Goal: Check status: Check status

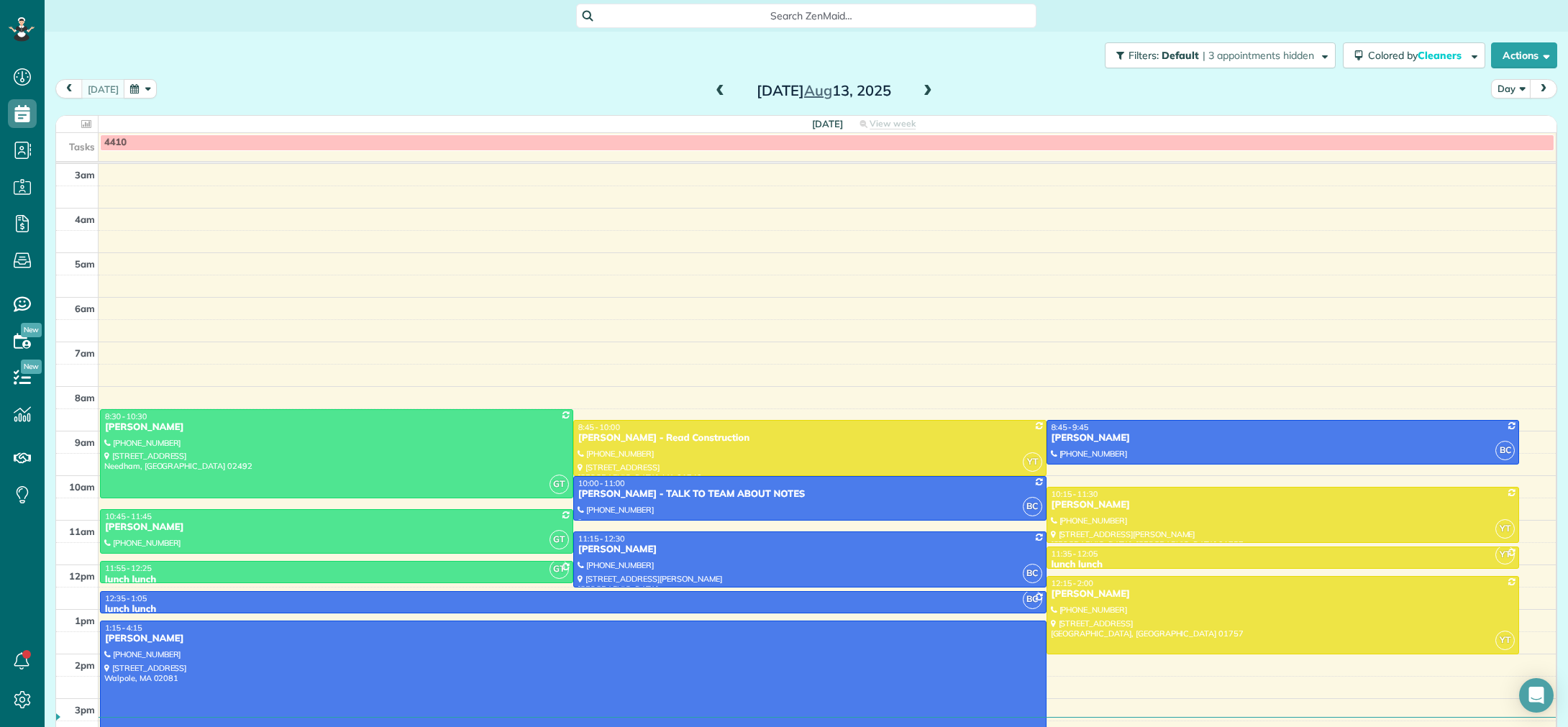
scroll to position [101, 0]
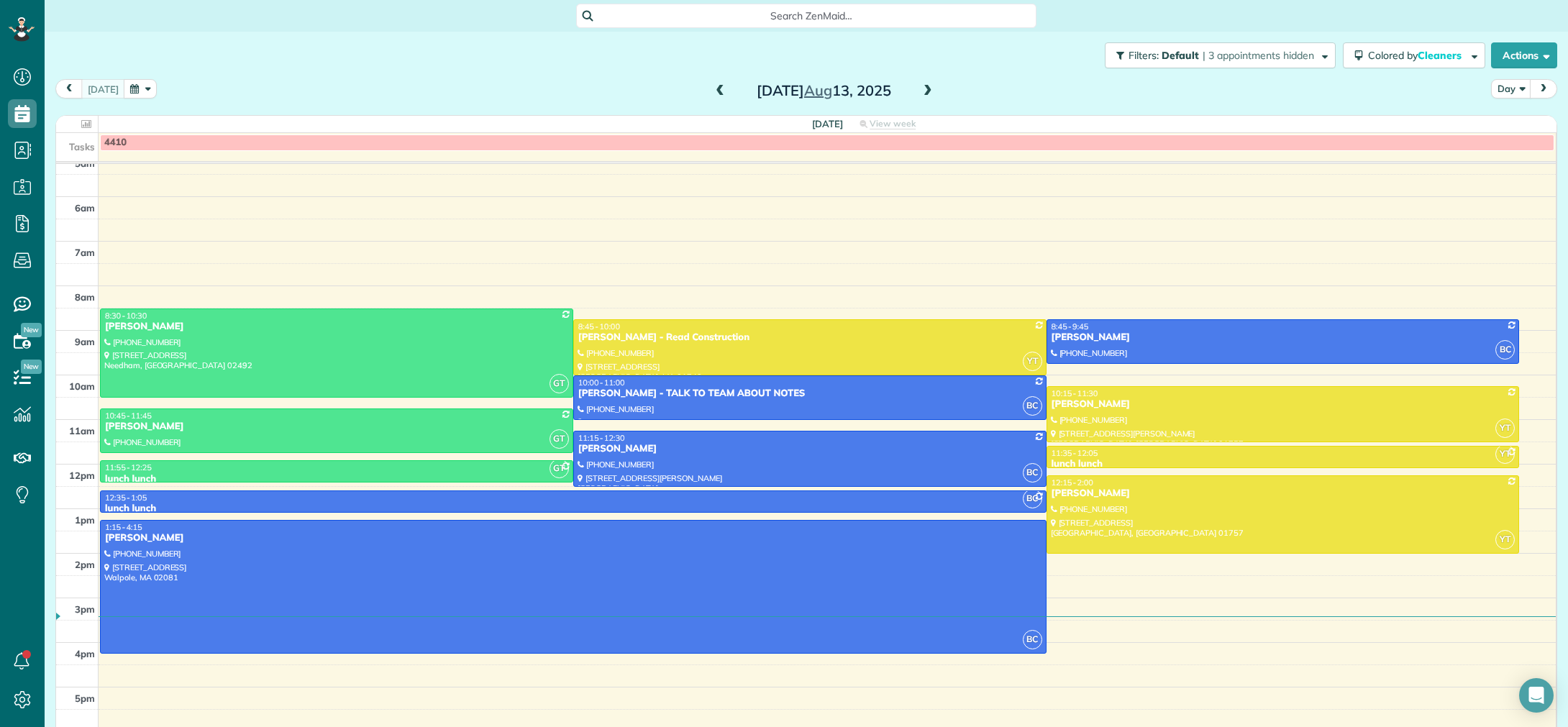
click at [723, 97] on span at bounding box center [720, 91] width 16 height 13
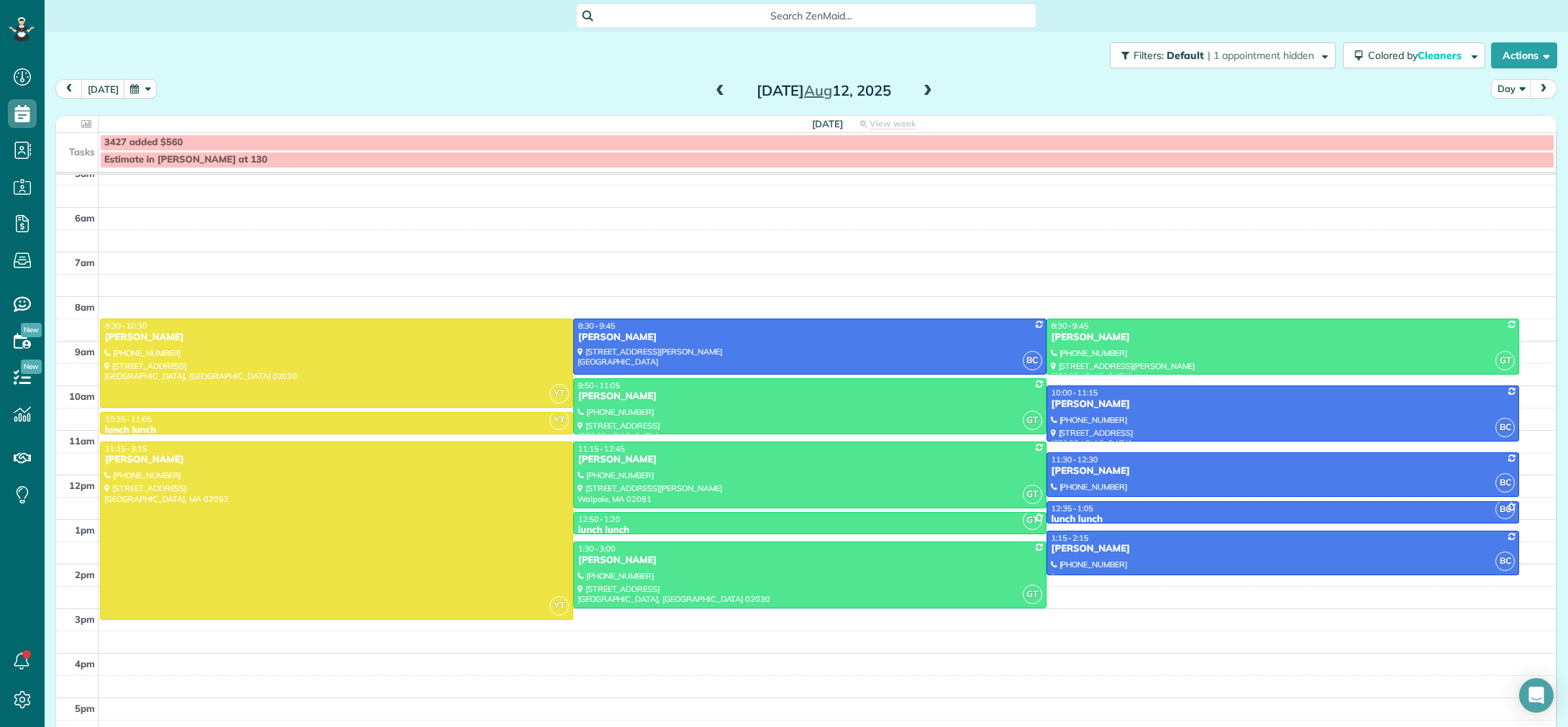
click at [928, 93] on span at bounding box center [928, 91] width 16 height 13
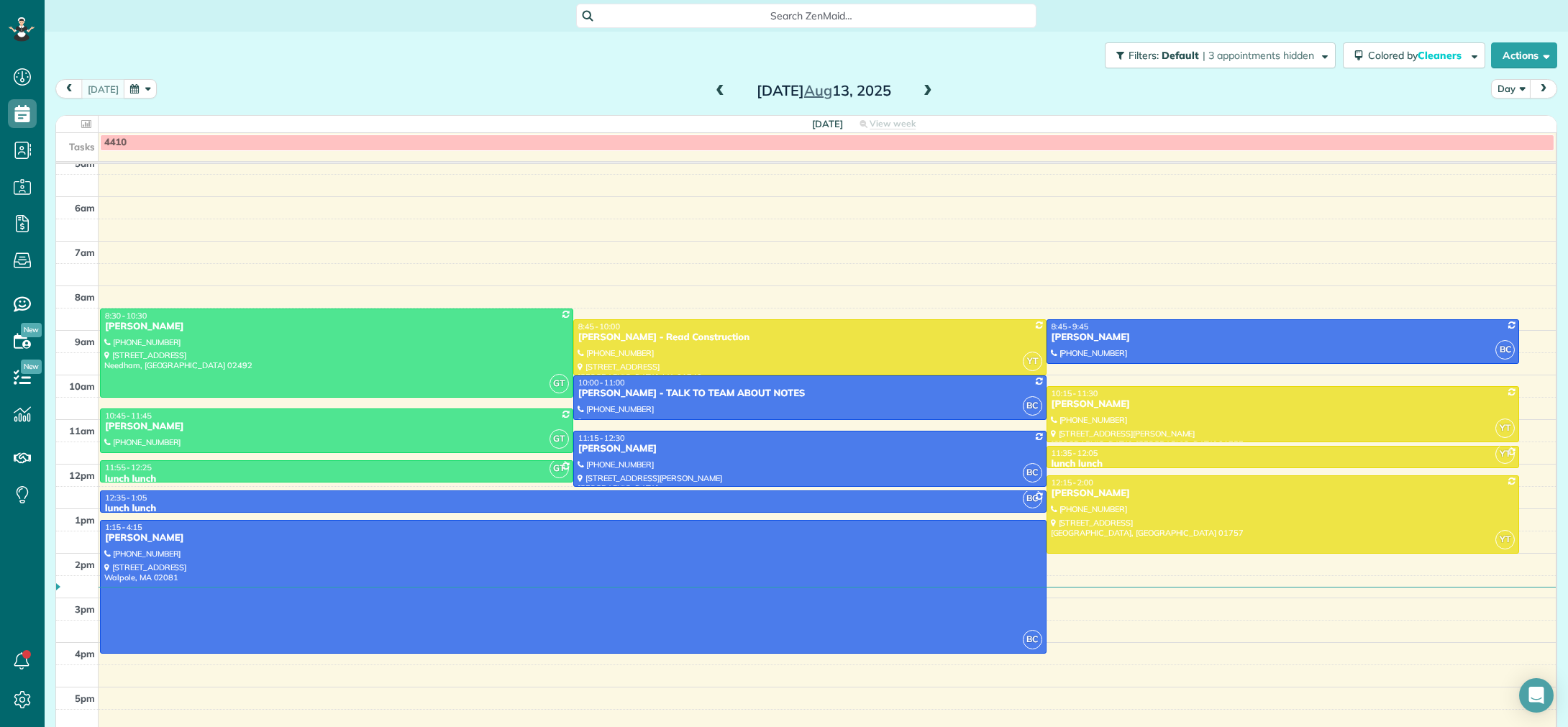
click at [924, 97] on span at bounding box center [928, 91] width 16 height 13
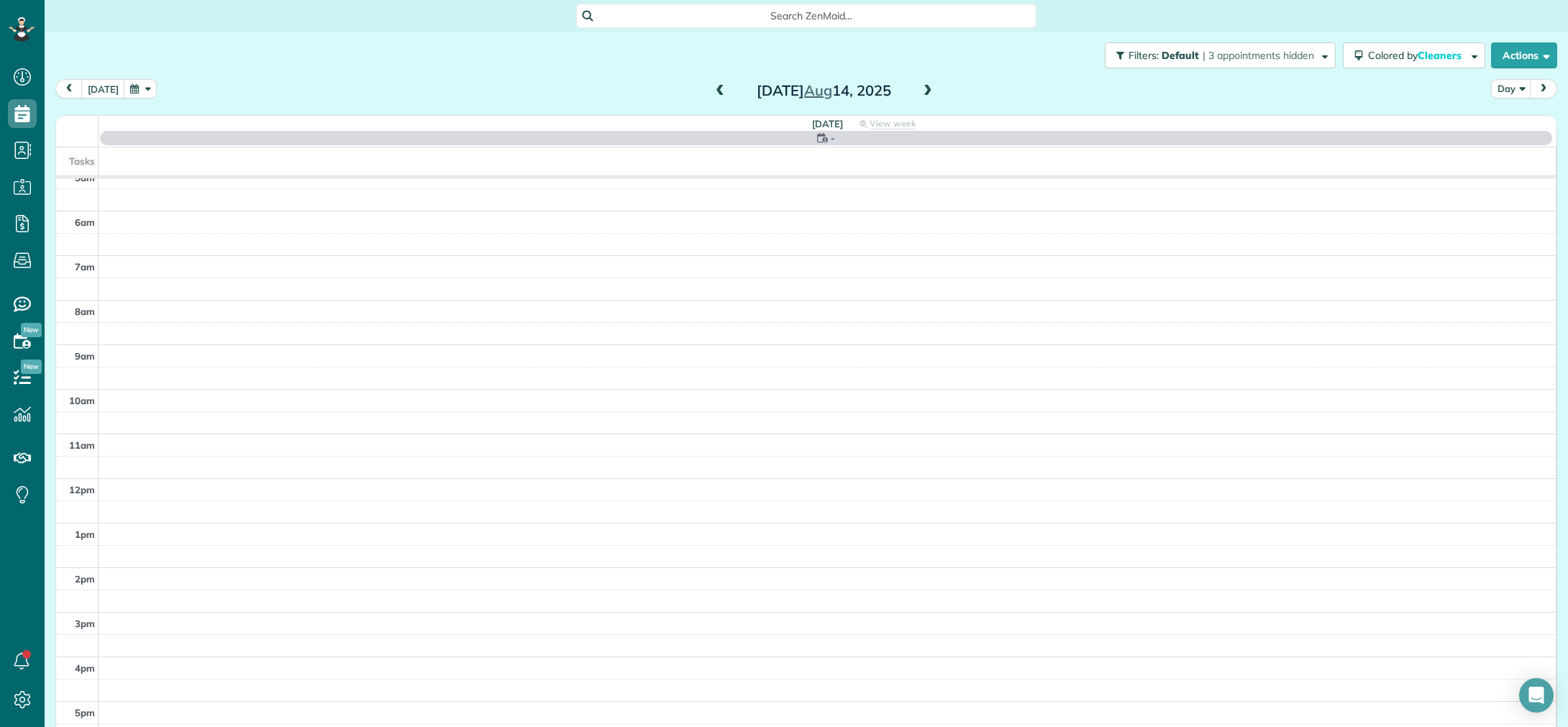
click at [720, 94] on span at bounding box center [720, 91] width 16 height 13
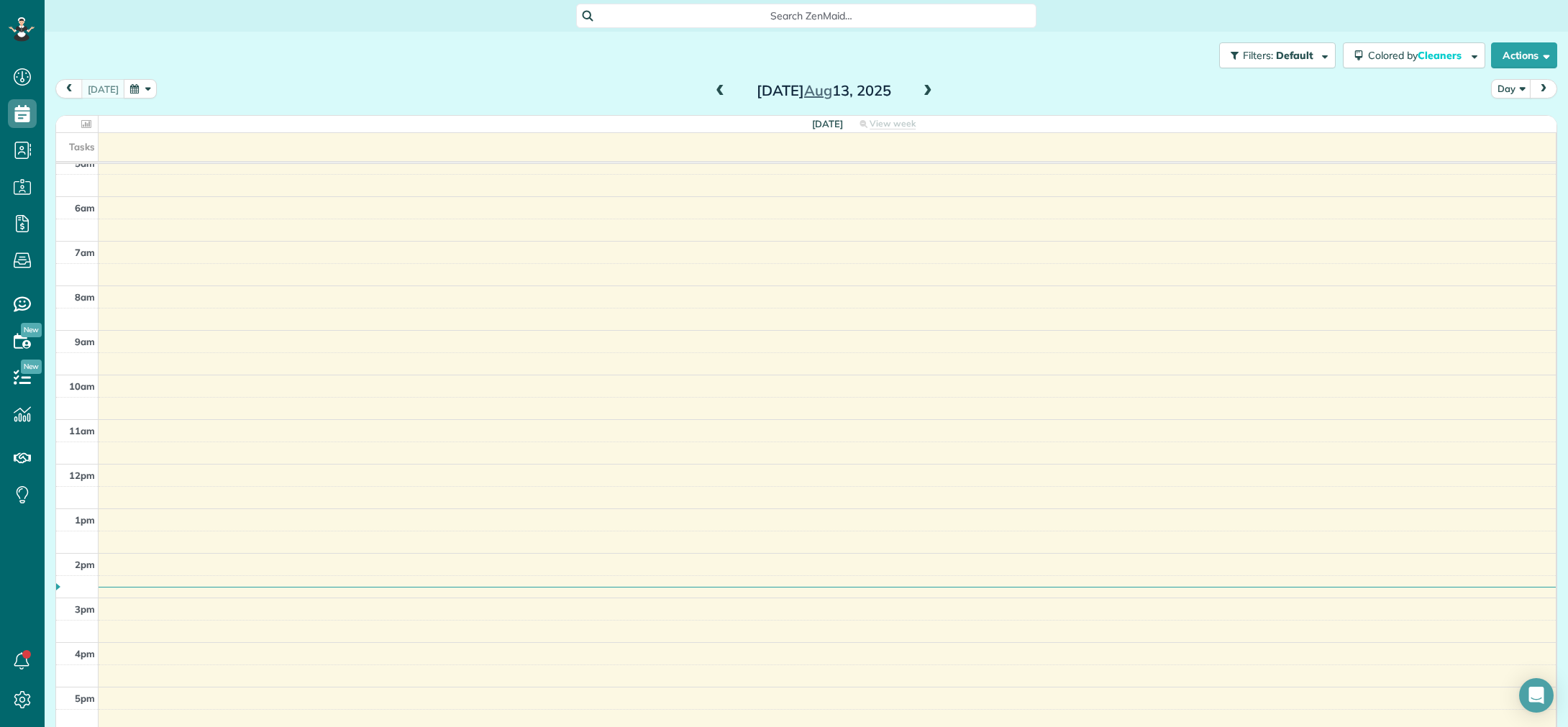
click at [925, 91] on span at bounding box center [928, 91] width 16 height 13
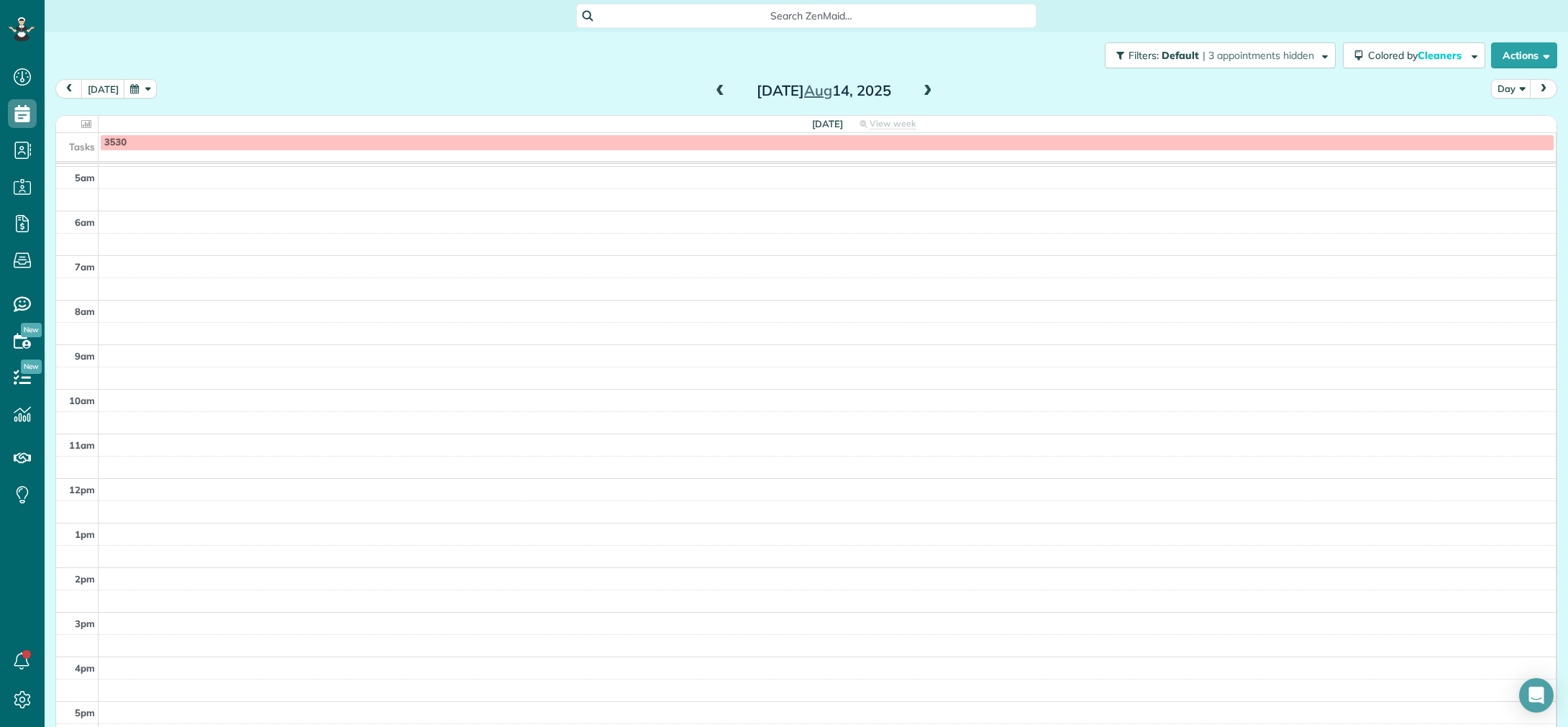
scroll to position [86, 0]
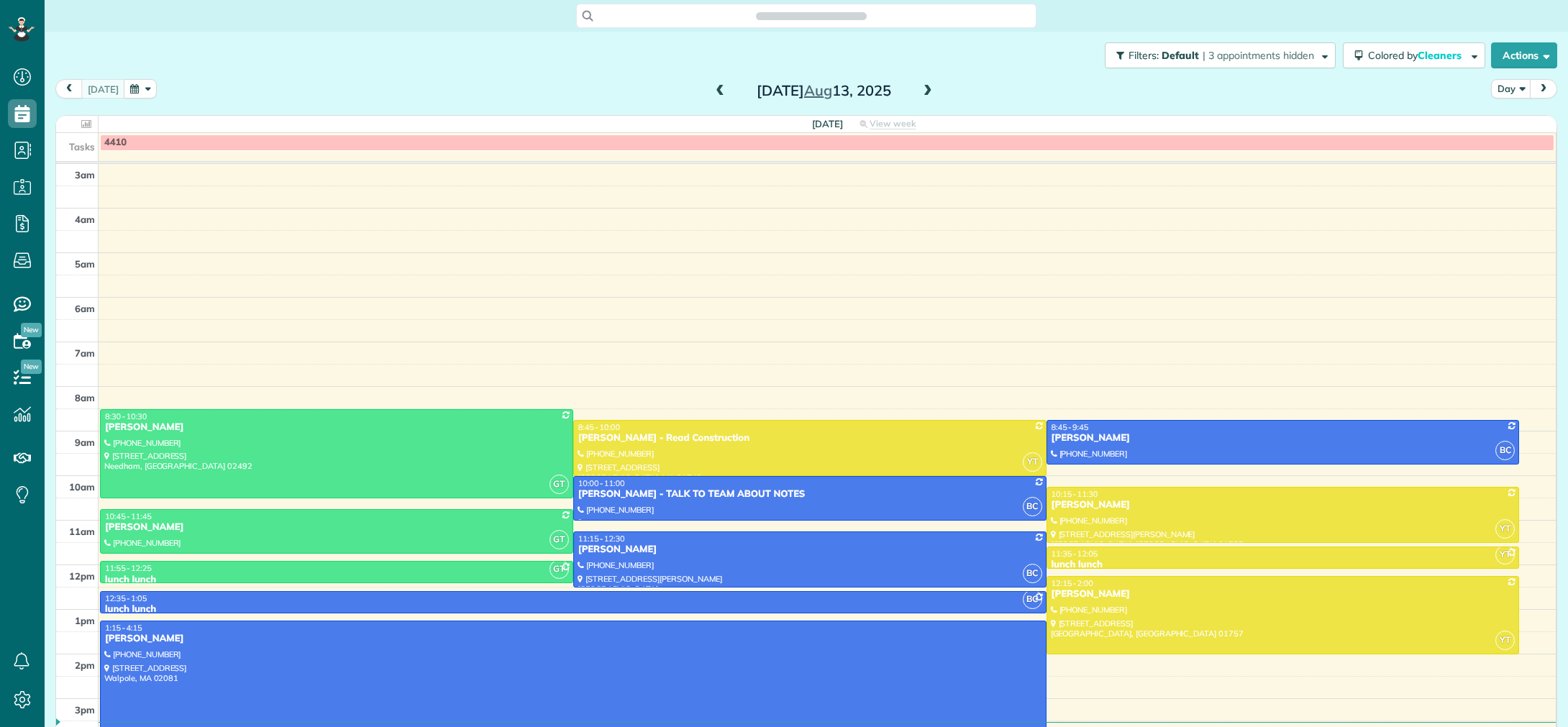
scroll to position [101, 0]
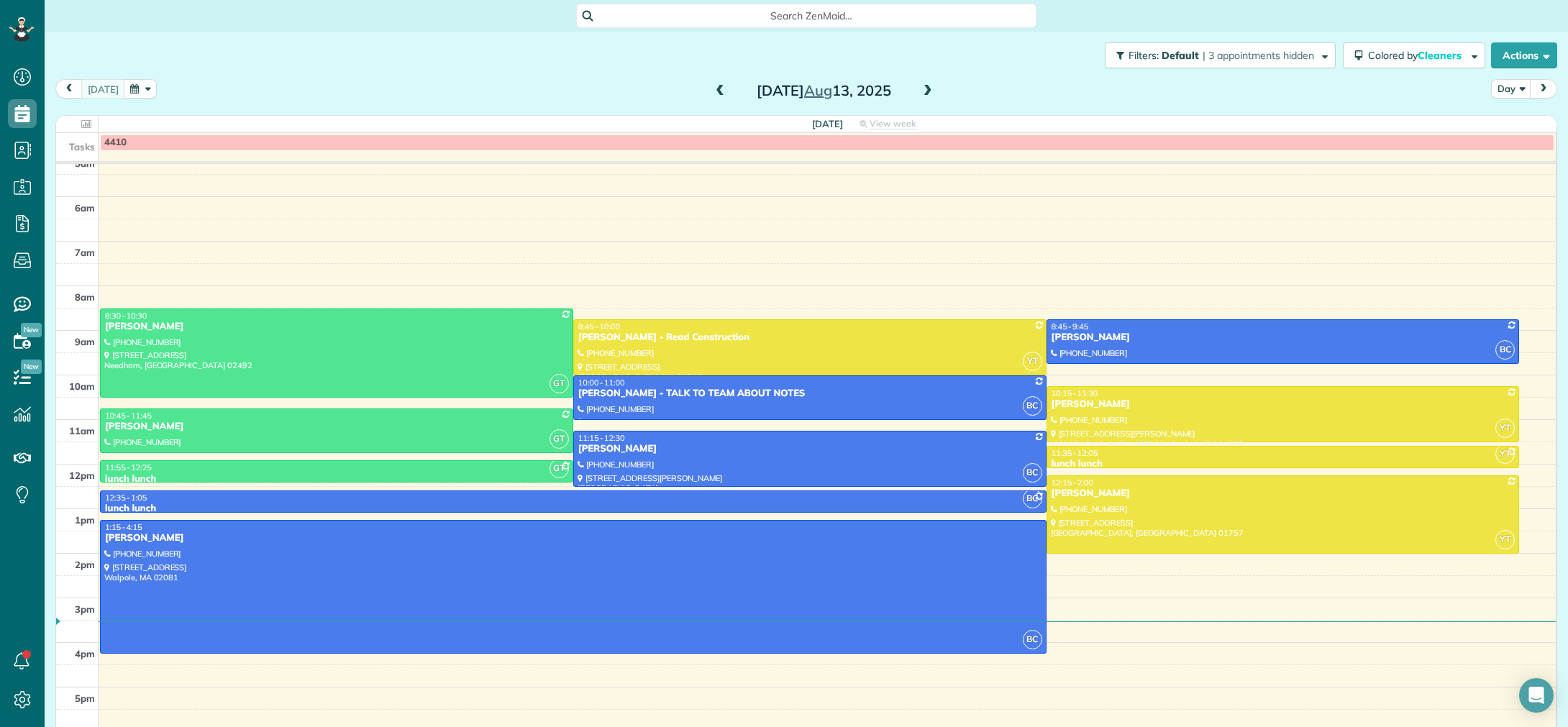
click at [924, 94] on span at bounding box center [928, 91] width 16 height 13
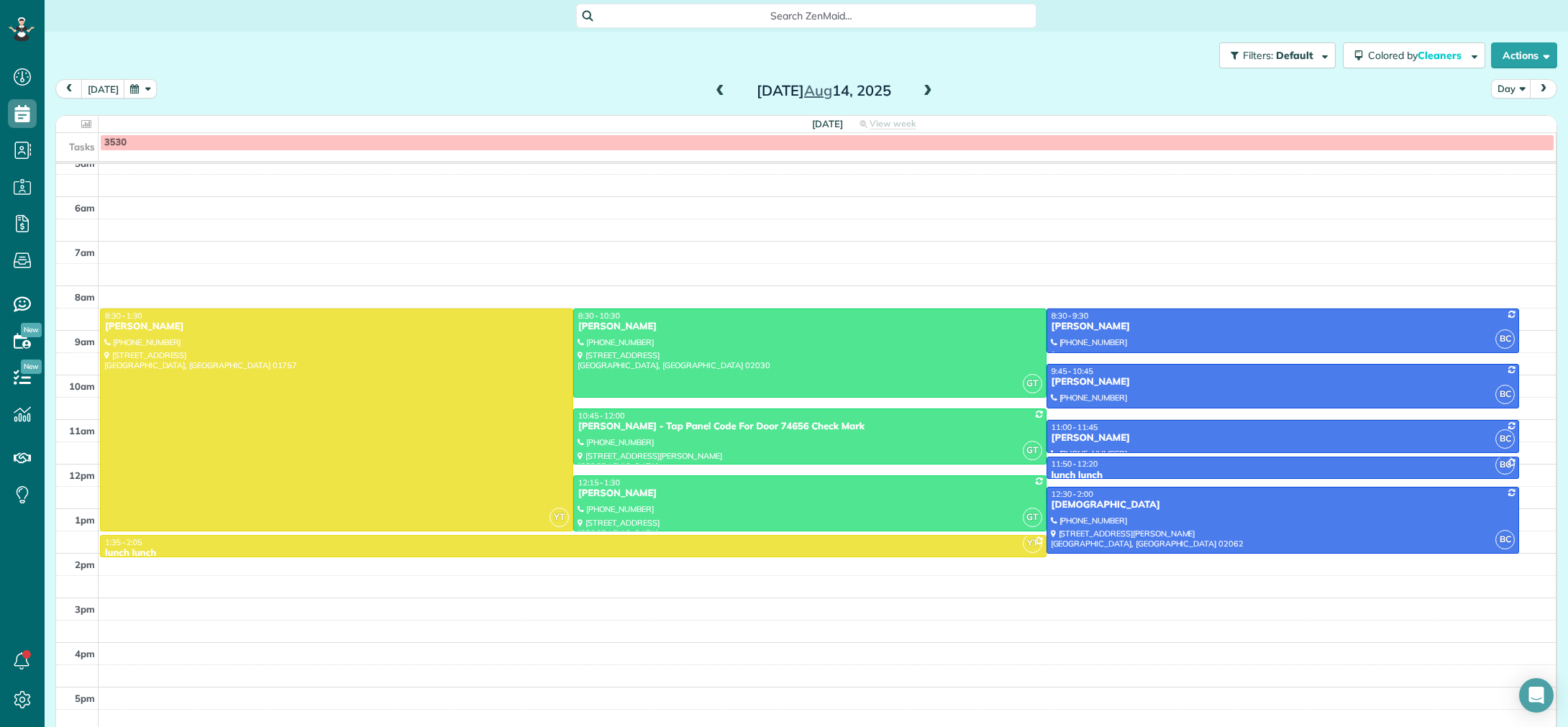
click at [926, 94] on span at bounding box center [928, 91] width 16 height 13
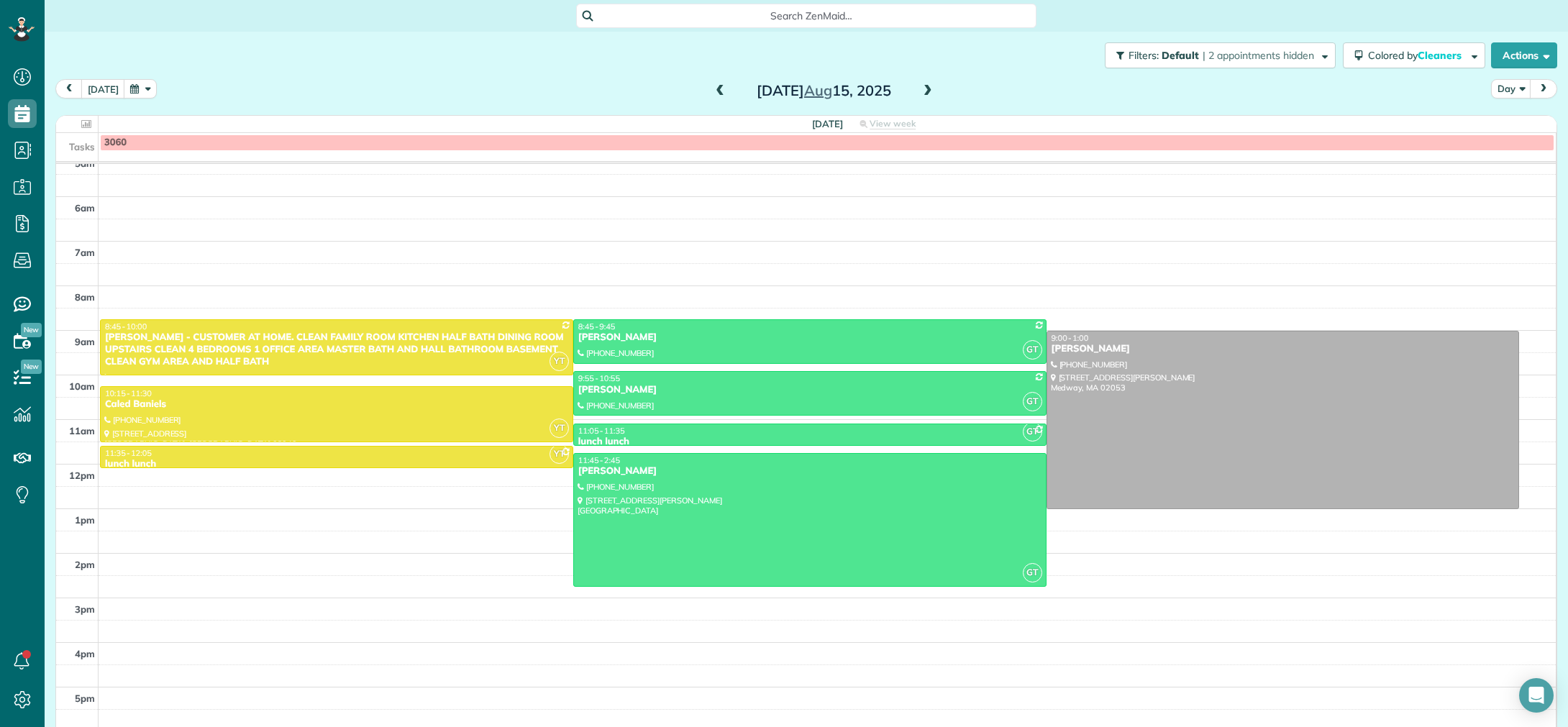
click at [717, 94] on span at bounding box center [720, 91] width 16 height 13
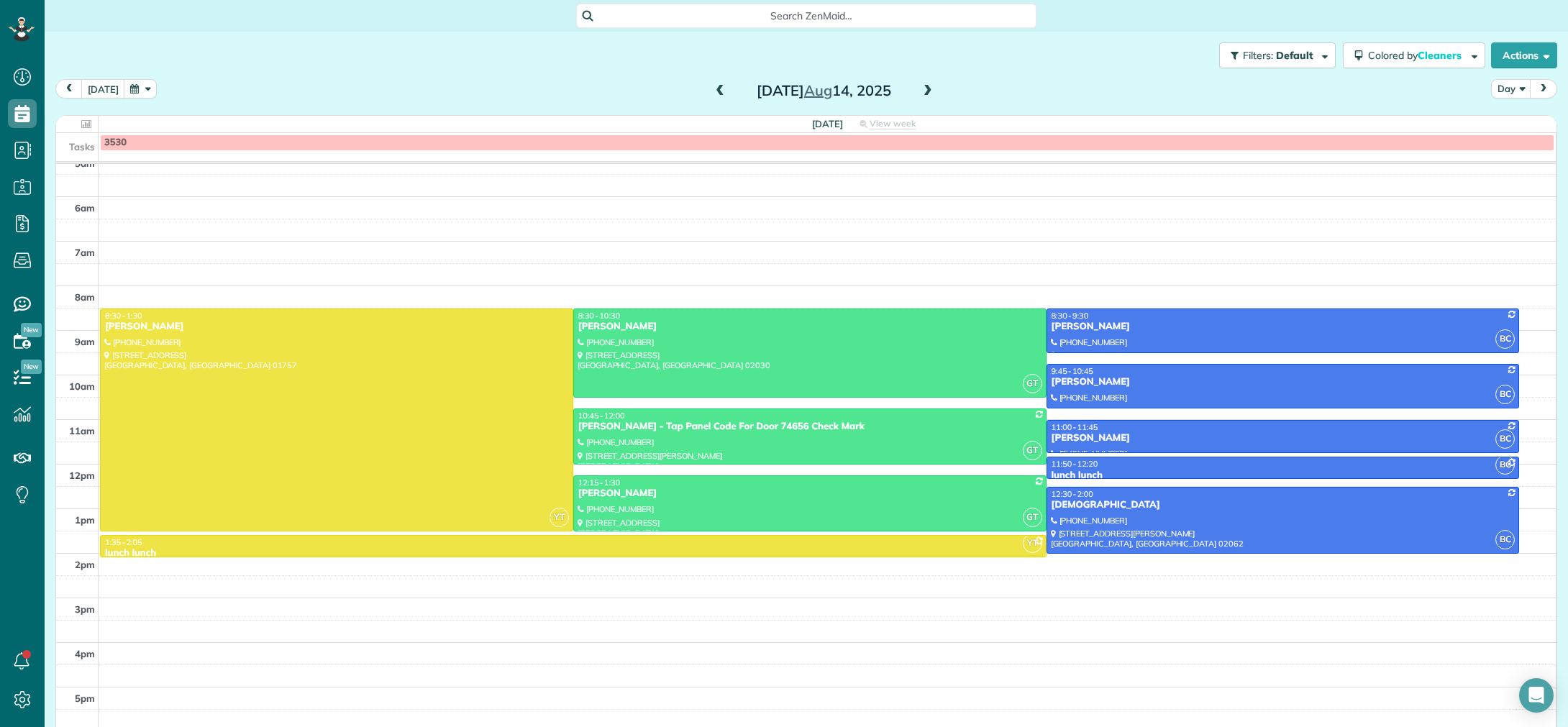
click at [717, 95] on span at bounding box center [720, 91] width 16 height 13
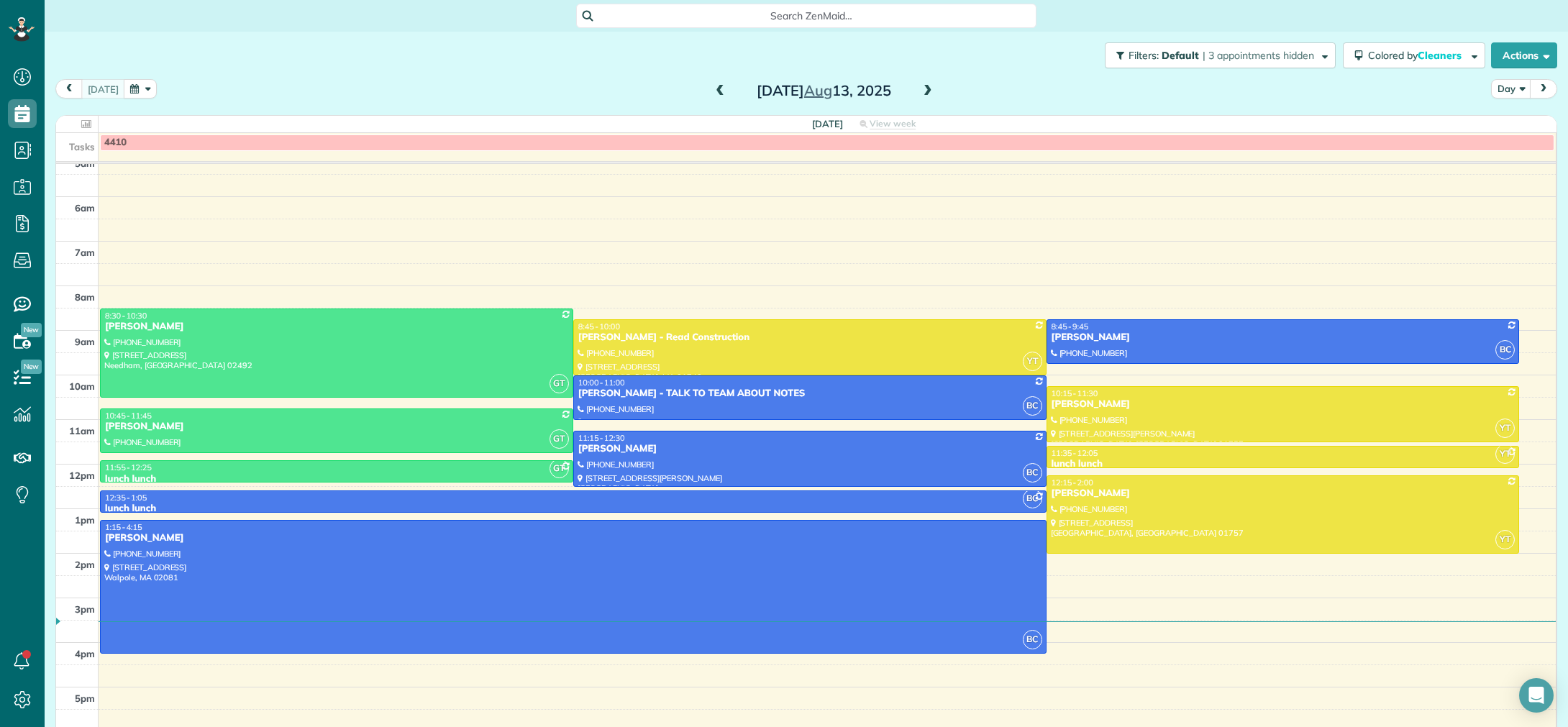
click at [925, 94] on span at bounding box center [928, 91] width 16 height 13
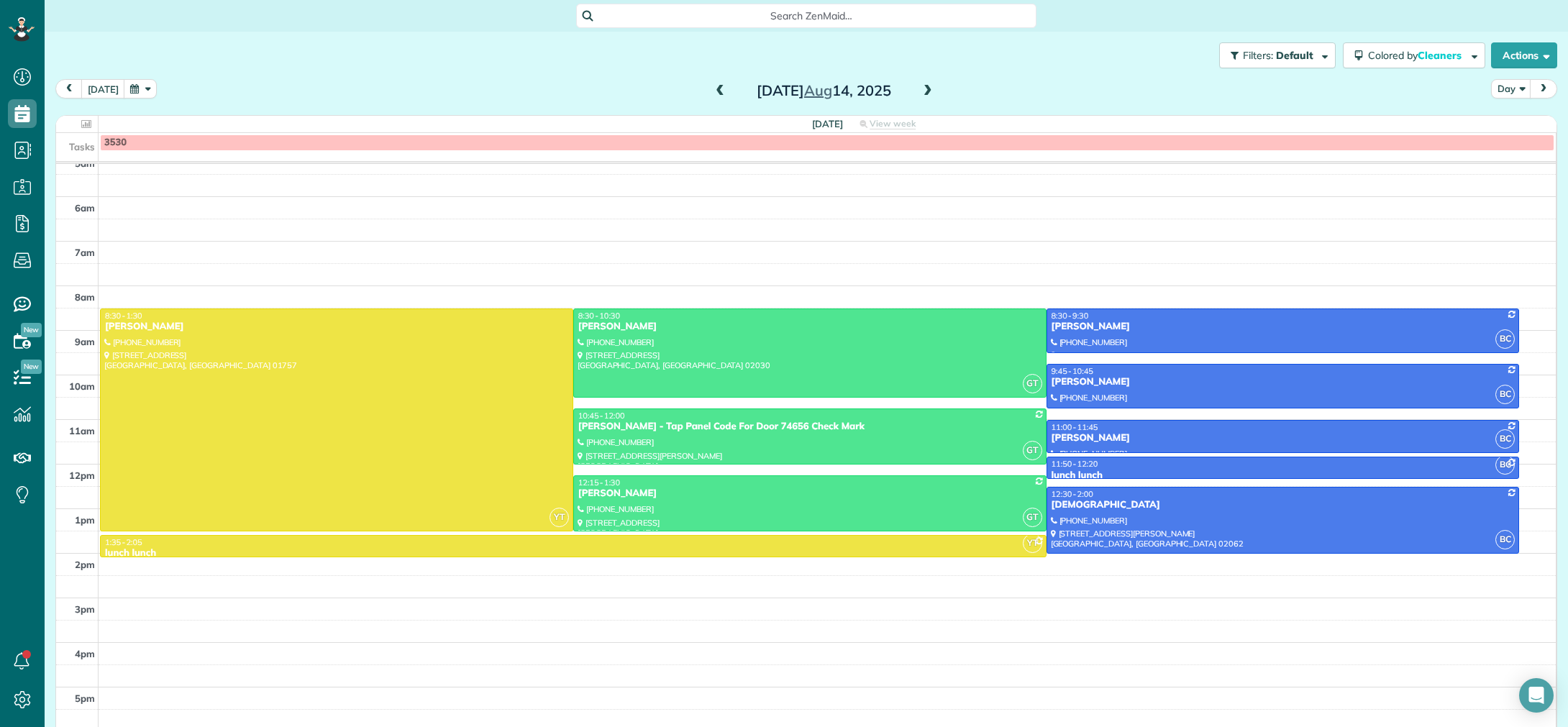
click at [923, 90] on span at bounding box center [928, 91] width 16 height 13
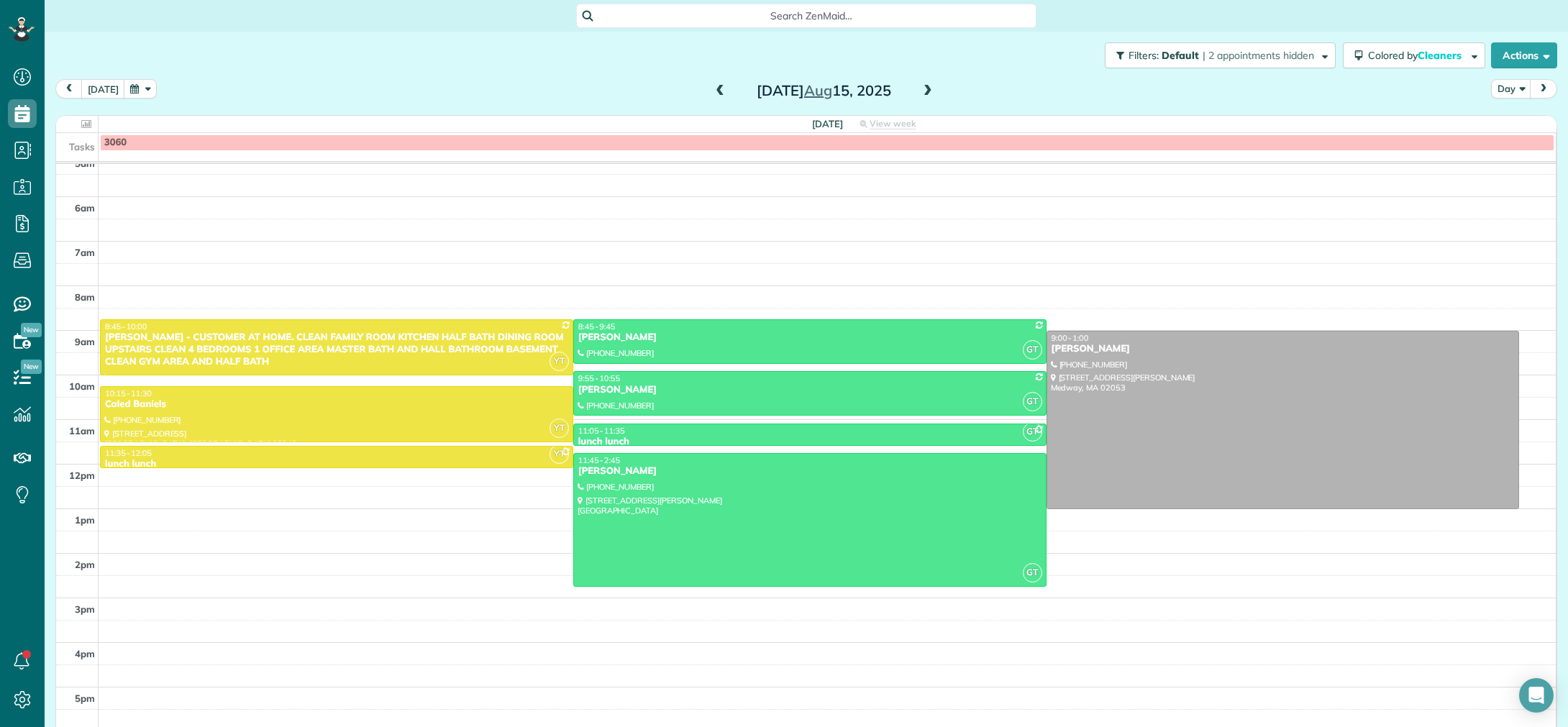
click at [144, 81] on button "button" at bounding box center [140, 89] width 33 height 20
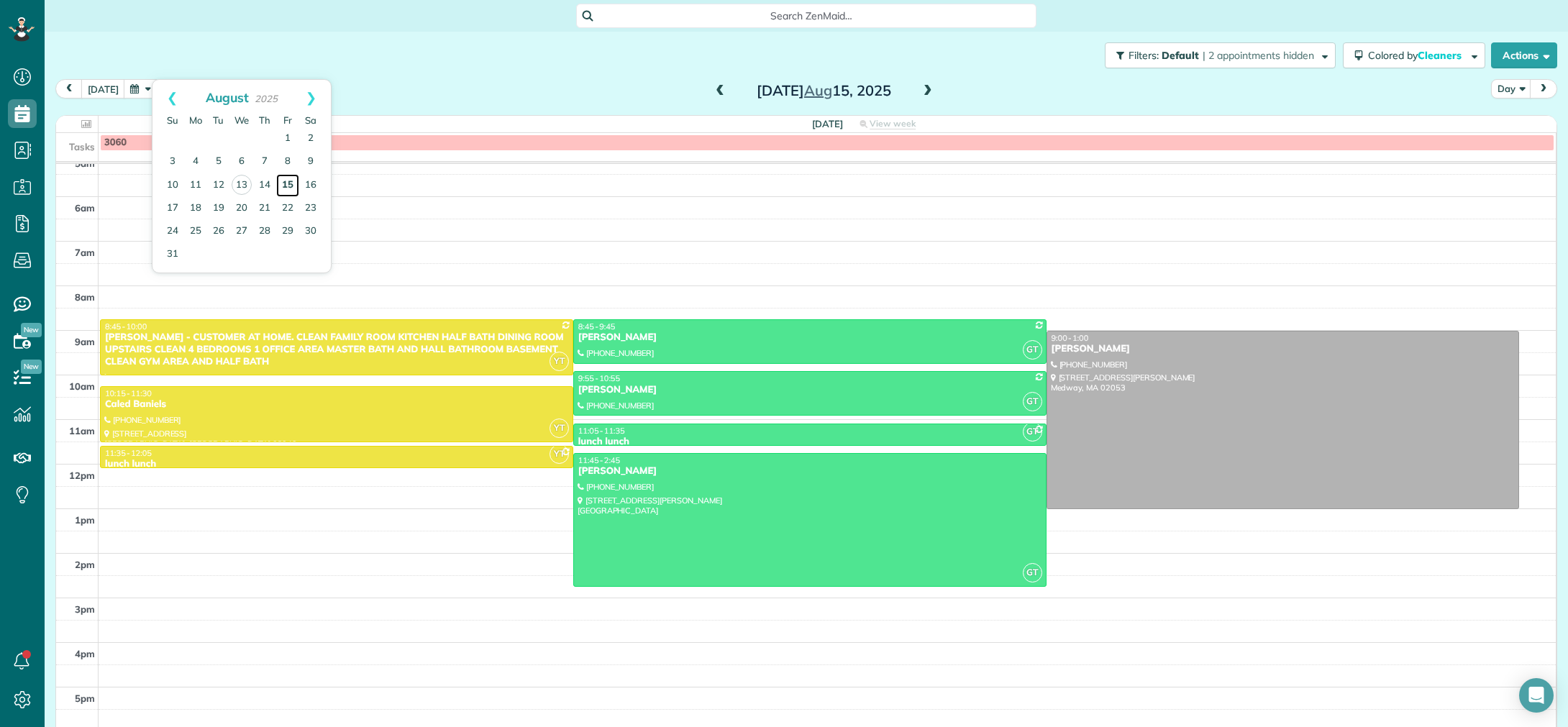
click at [287, 192] on link "15" at bounding box center [288, 185] width 23 height 23
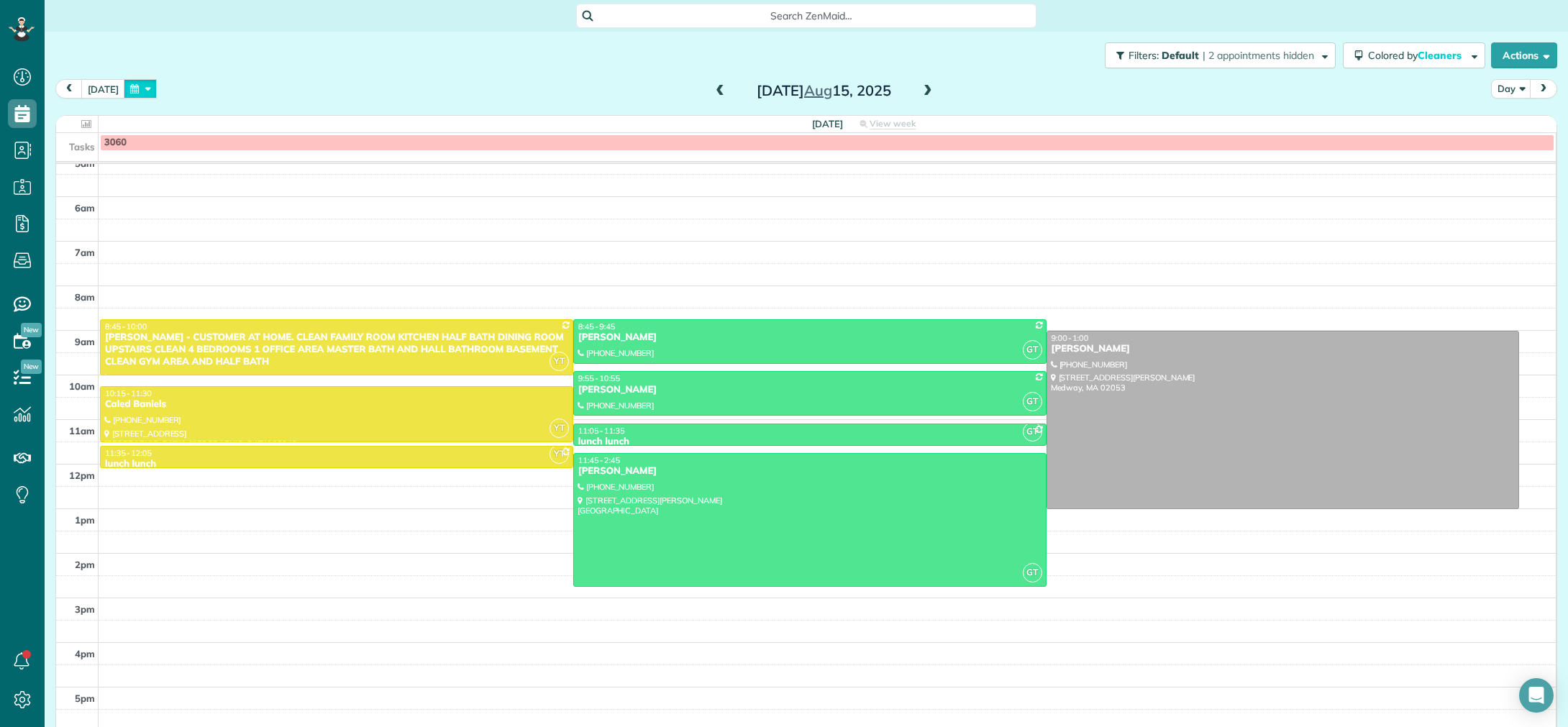
click at [137, 94] on button "button" at bounding box center [140, 89] width 33 height 20
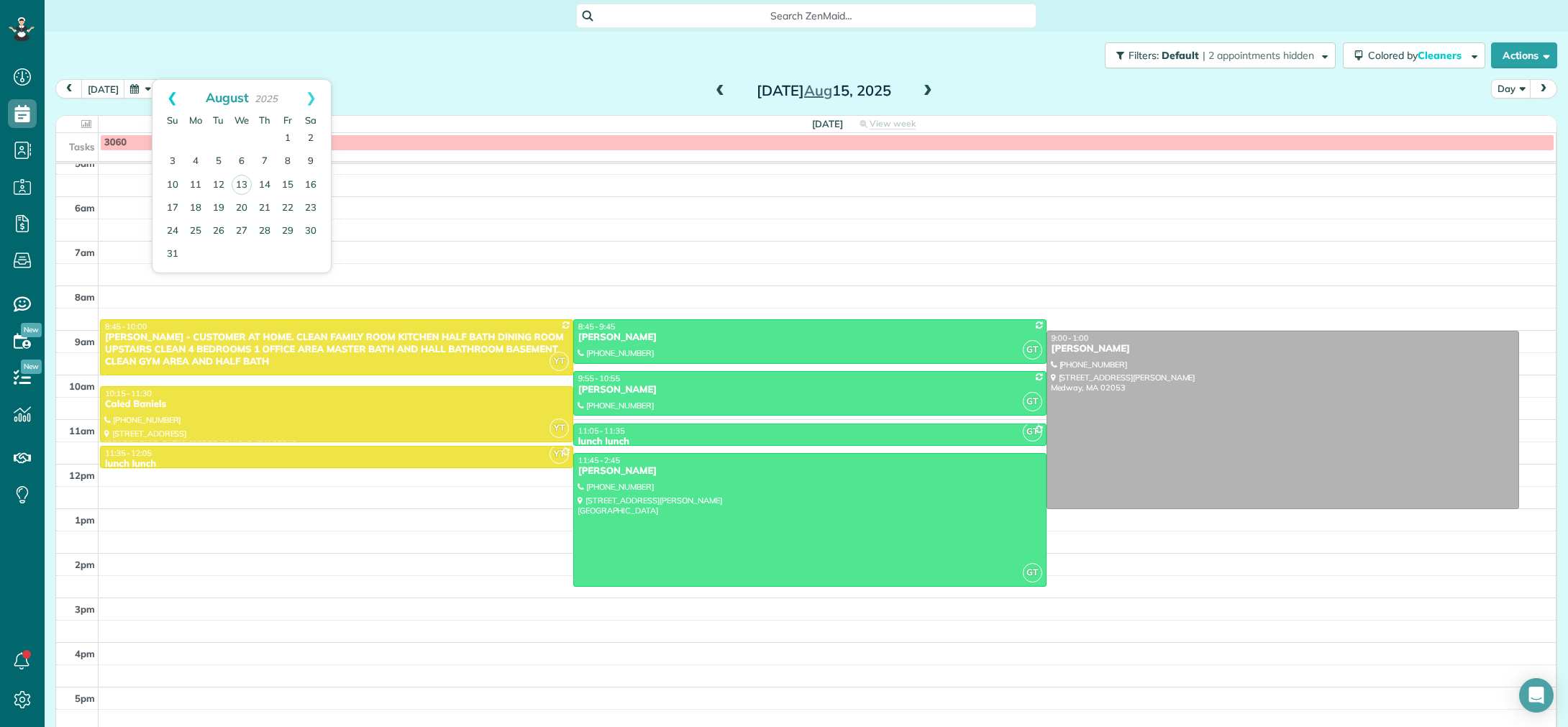
click at [174, 103] on link "Prev" at bounding box center [172, 98] width 40 height 36
click at [310, 101] on link "Next" at bounding box center [311, 98] width 40 height 36
click at [558, 33] on div "Filters: Default | 2 appointments hidden Colored by Cleaners Color by Cleaner C…" at bounding box center [806, 56] width 1524 height 48
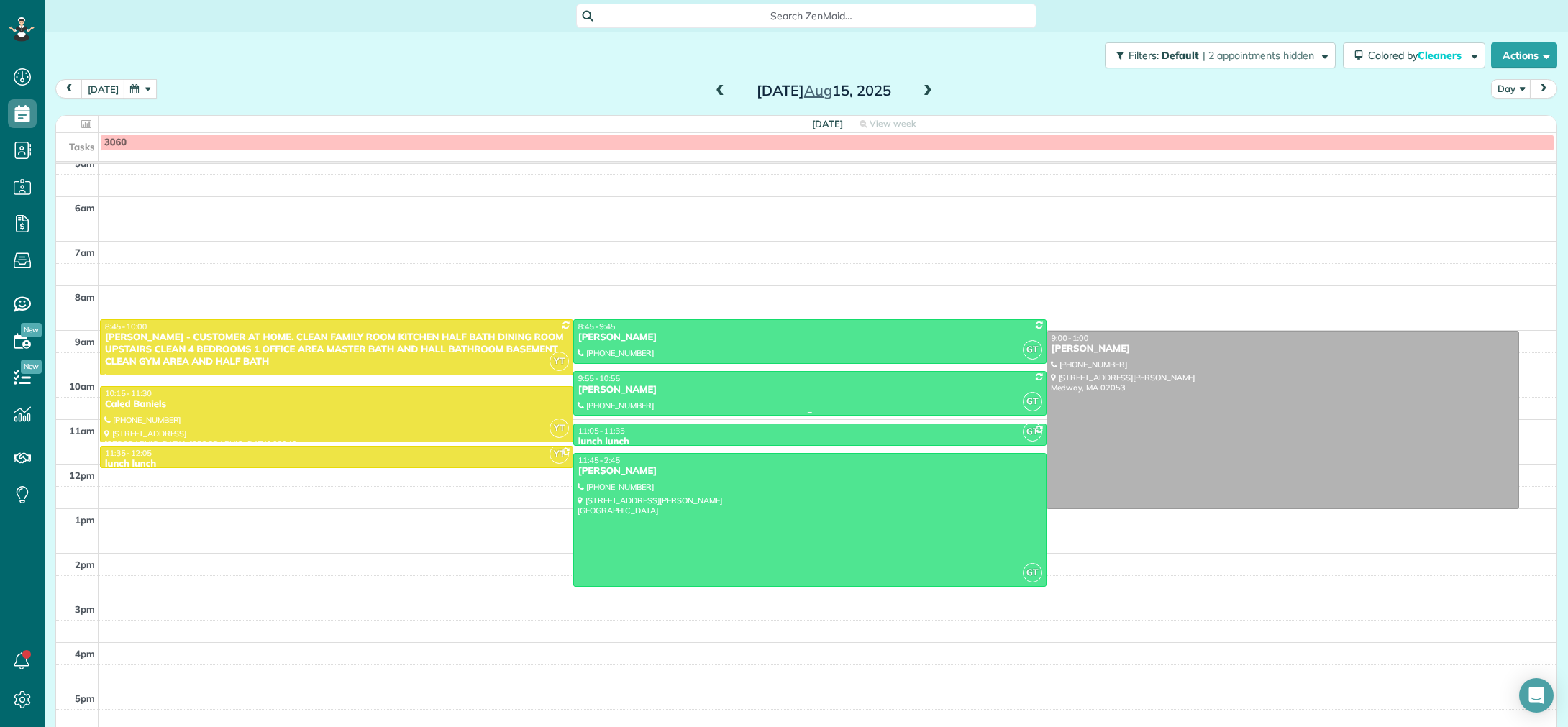
click at [693, 395] on div "Anna Sangalang" at bounding box center [810, 390] width 464 height 12
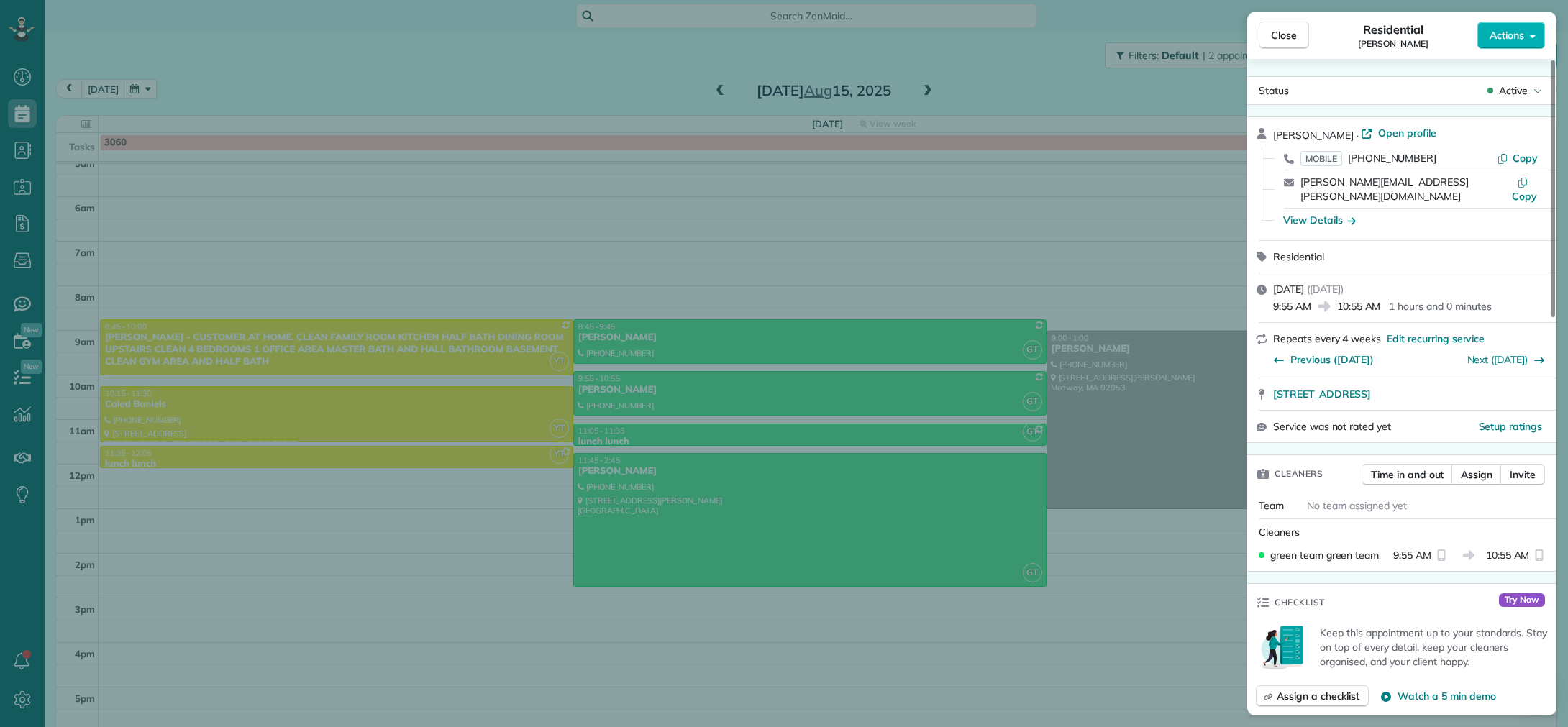
drag, startPoint x: 504, startPoint y: 387, endPoint x: 444, endPoint y: 452, distance: 88.5
click at [504, 387] on div "Close Residential Anna Sangalang Actions Status Active Anna Sangalang · Open pr…" at bounding box center [784, 364] width 1568 height 727
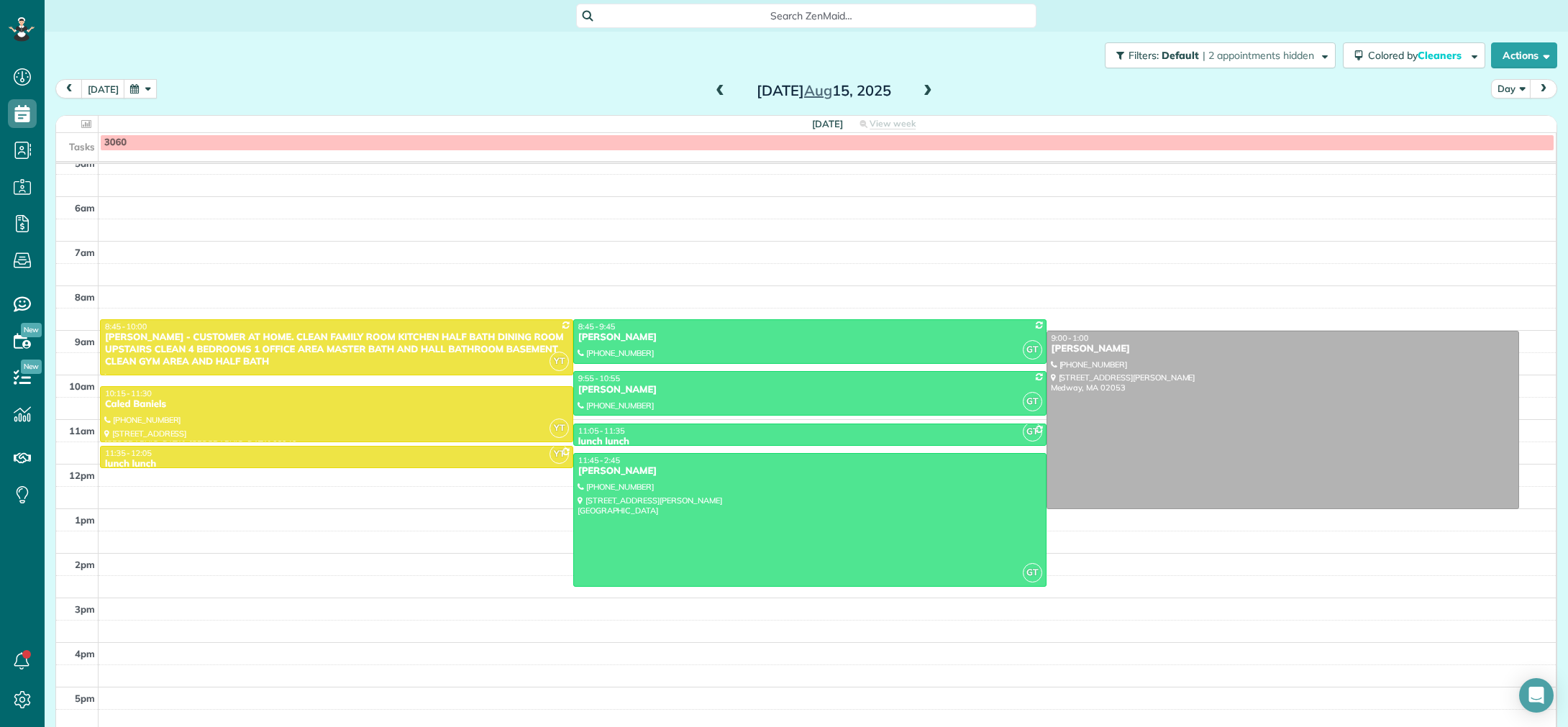
click at [134, 86] on button "button" at bounding box center [140, 89] width 33 height 20
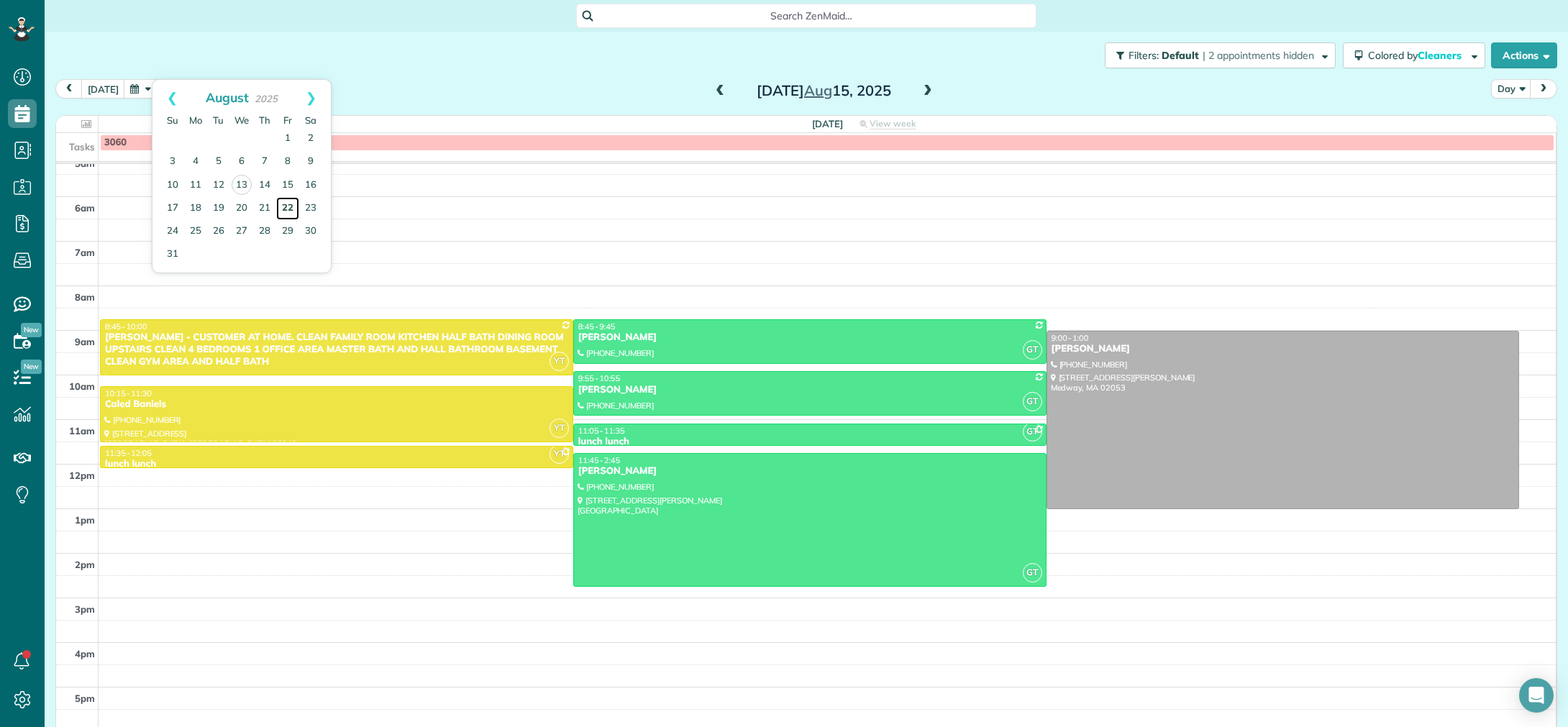
click at [285, 211] on link "22" at bounding box center [288, 208] width 23 height 23
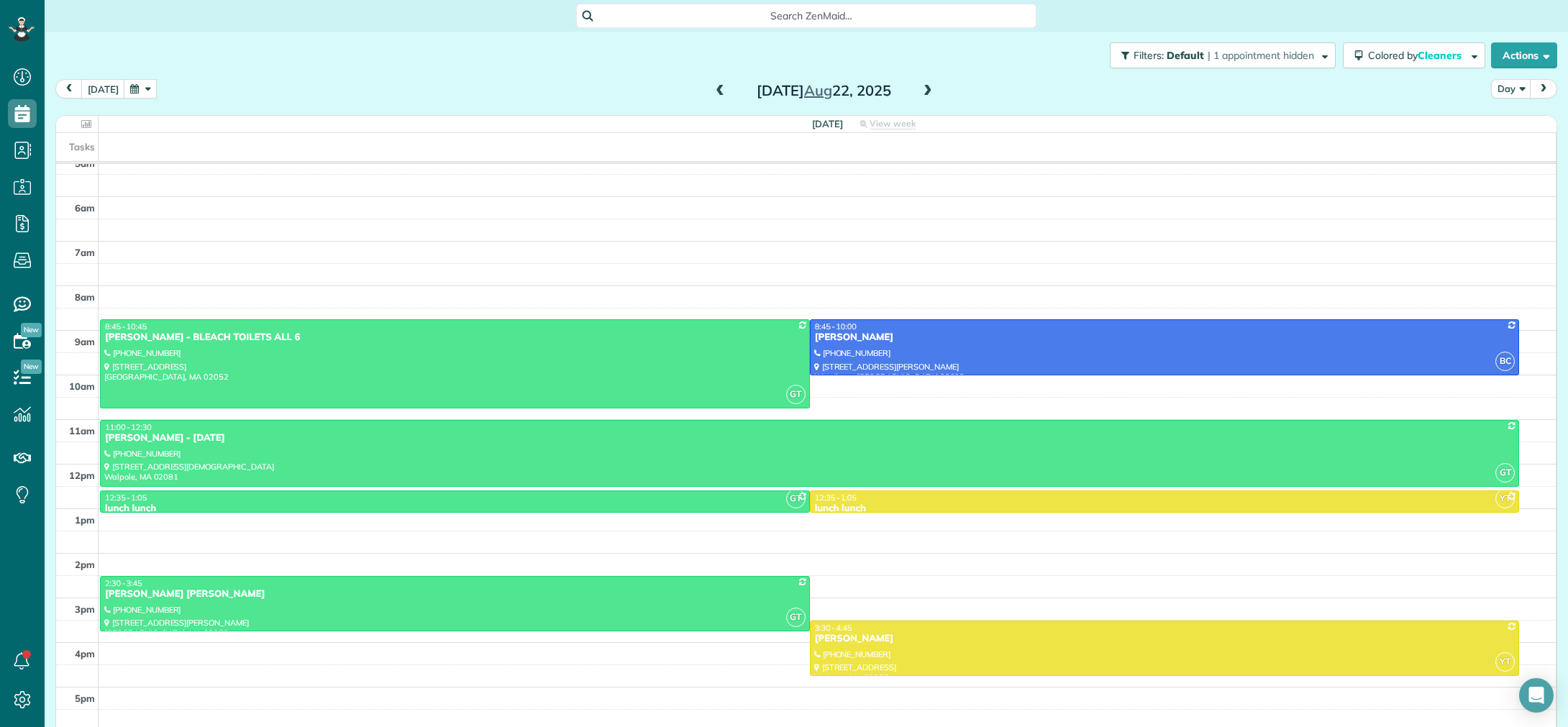
click at [137, 98] on button "button" at bounding box center [140, 89] width 33 height 20
click at [177, 101] on link "Prev" at bounding box center [172, 98] width 40 height 36
click at [319, 100] on link "Next" at bounding box center [311, 98] width 40 height 36
click at [274, 64] on div "Filters: Default | 1 appointment hidden Colored by Cleaners Color by Cleaner Co…" at bounding box center [806, 56] width 1524 height 48
drag, startPoint x: 108, startPoint y: 94, endPoint x: 175, endPoint y: 91, distance: 67.1
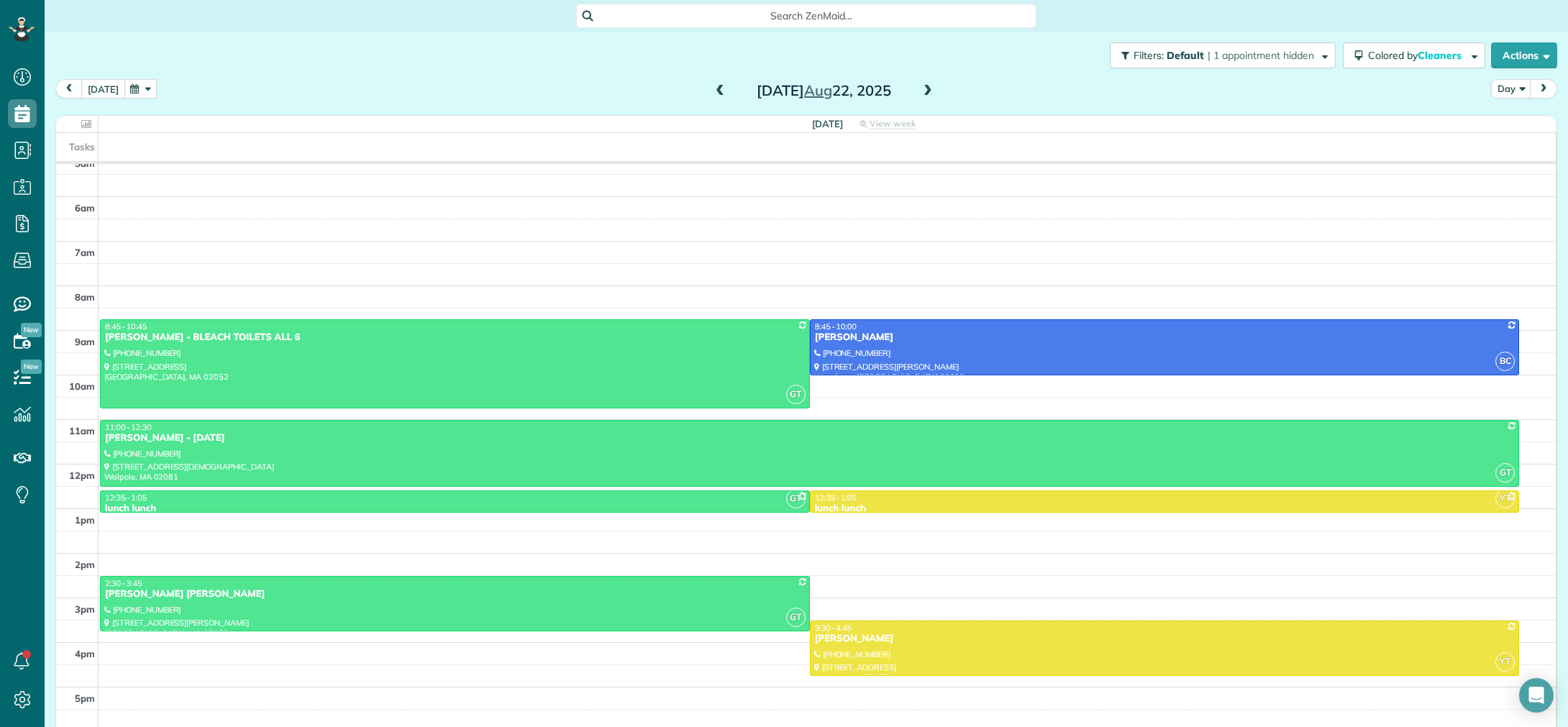
click at [109, 94] on button "[DATE]" at bounding box center [104, 89] width 44 height 20
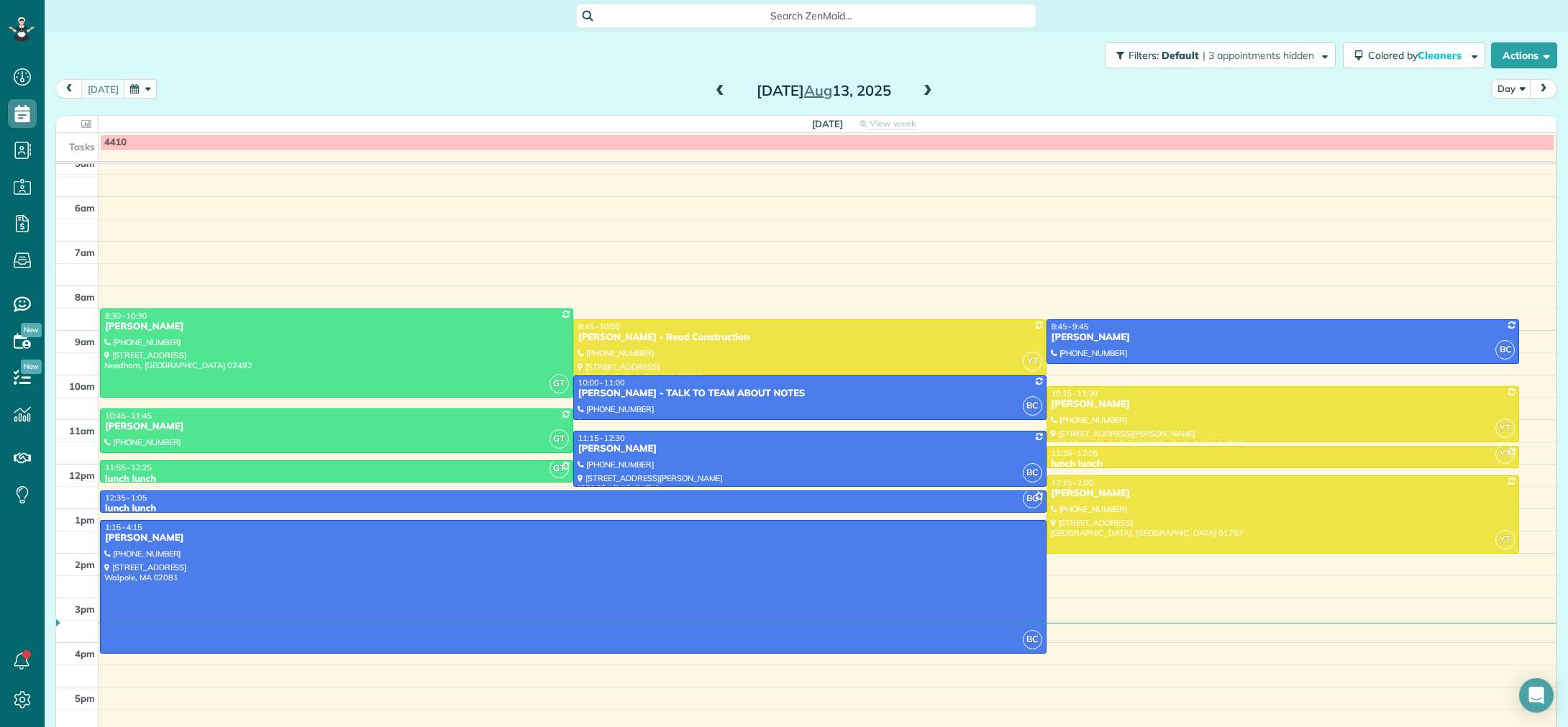
click at [928, 90] on span at bounding box center [928, 91] width 16 height 13
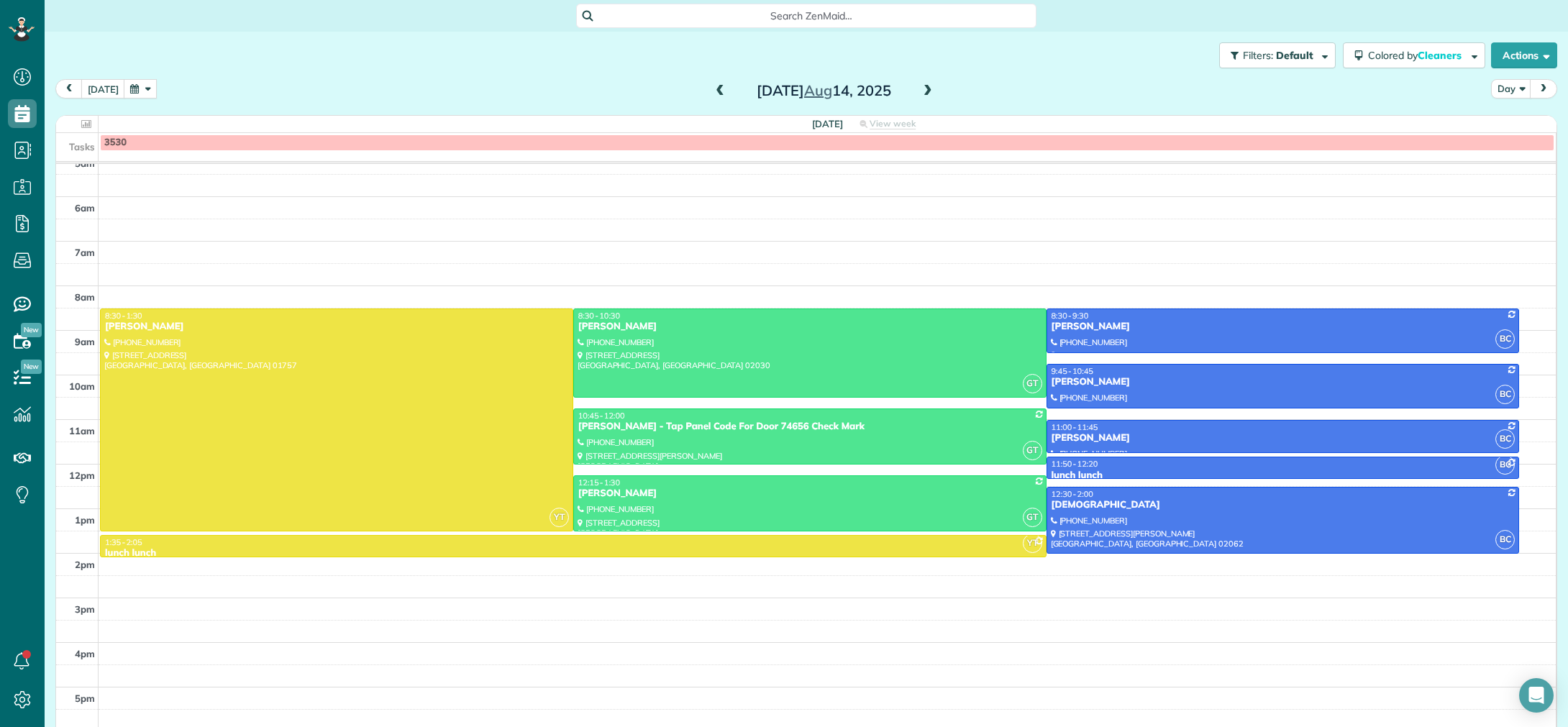
click at [927, 90] on span at bounding box center [928, 91] width 16 height 13
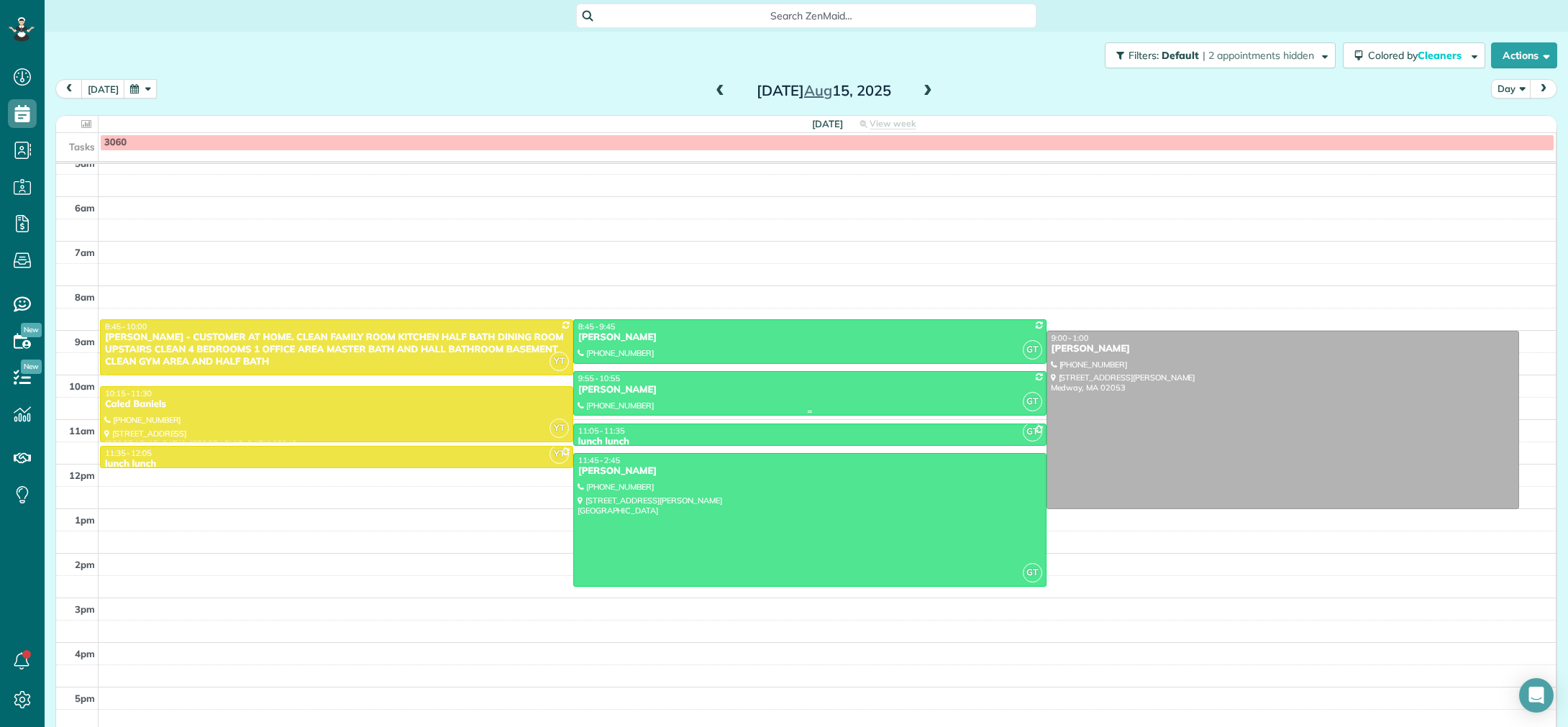
click at [838, 395] on div "Anna Sangalang" at bounding box center [810, 390] width 464 height 12
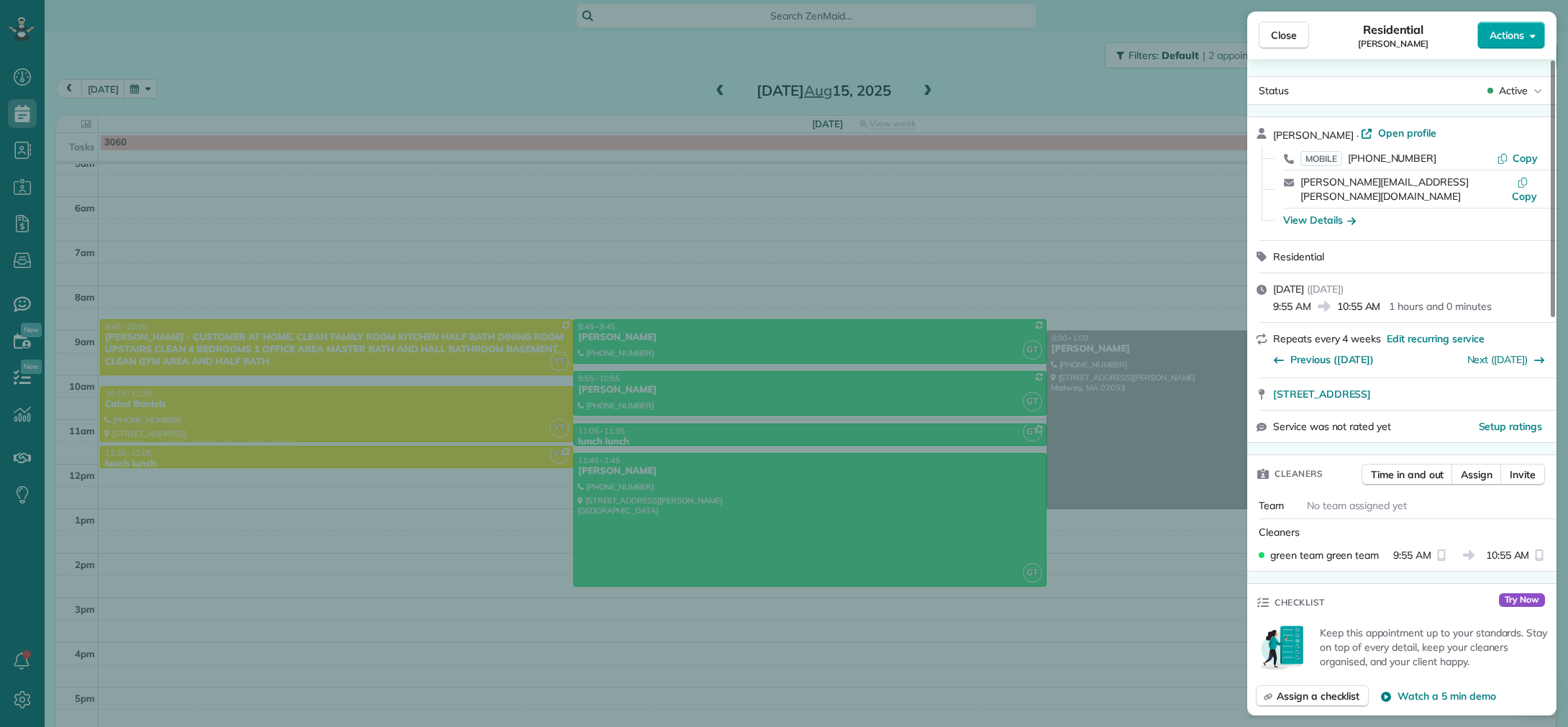
click at [1510, 37] on span "Actions" at bounding box center [1507, 35] width 35 height 14
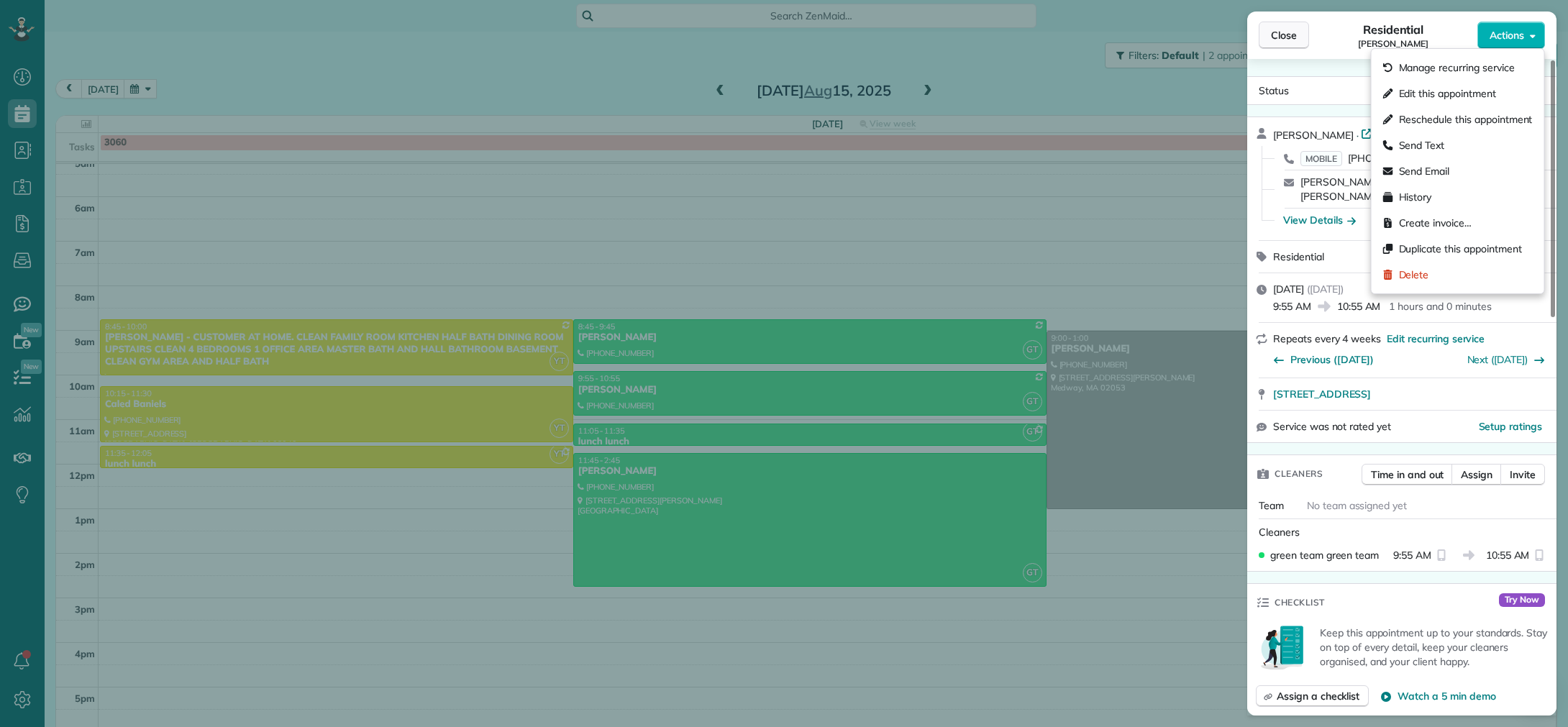
click at [1292, 36] on span "Close" at bounding box center [1283, 35] width 26 height 14
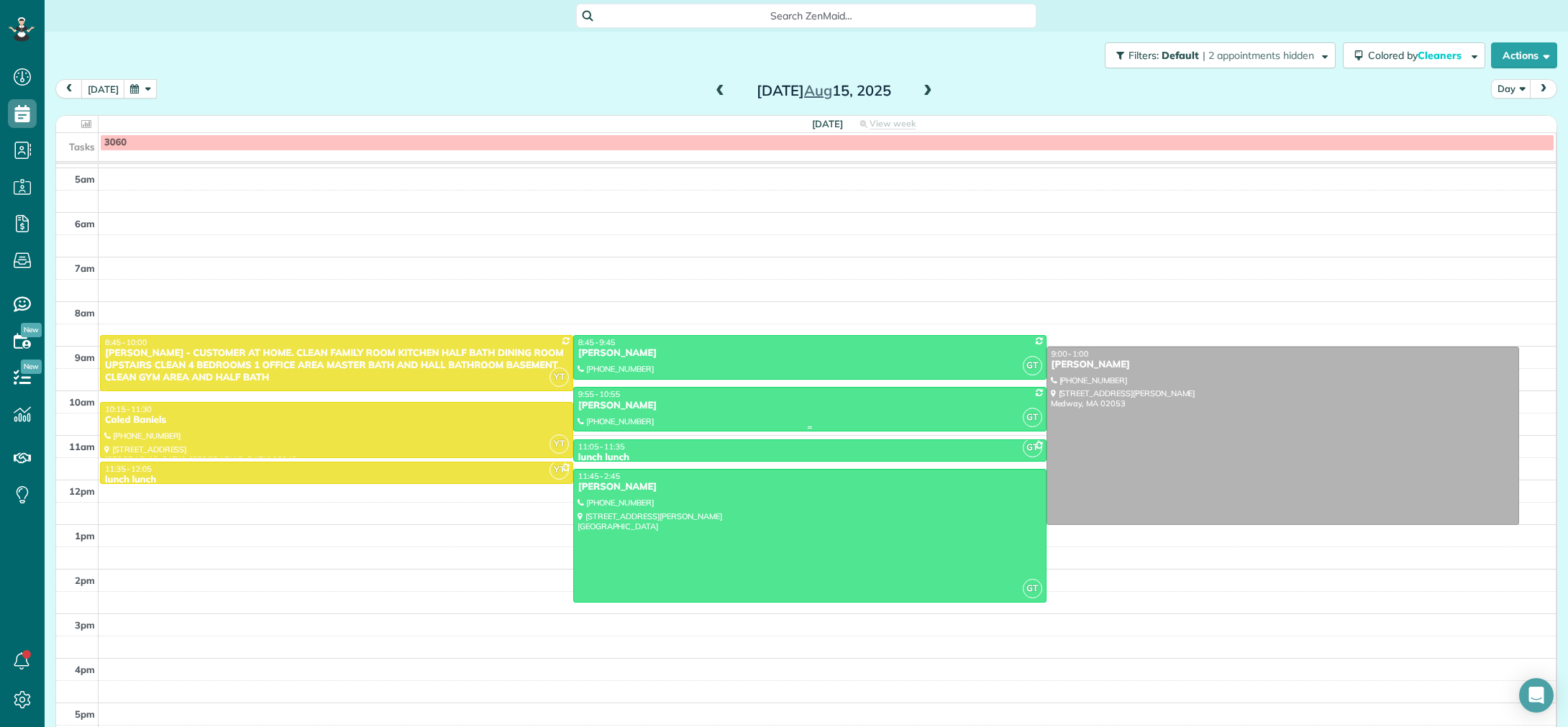
scroll to position [83, 0]
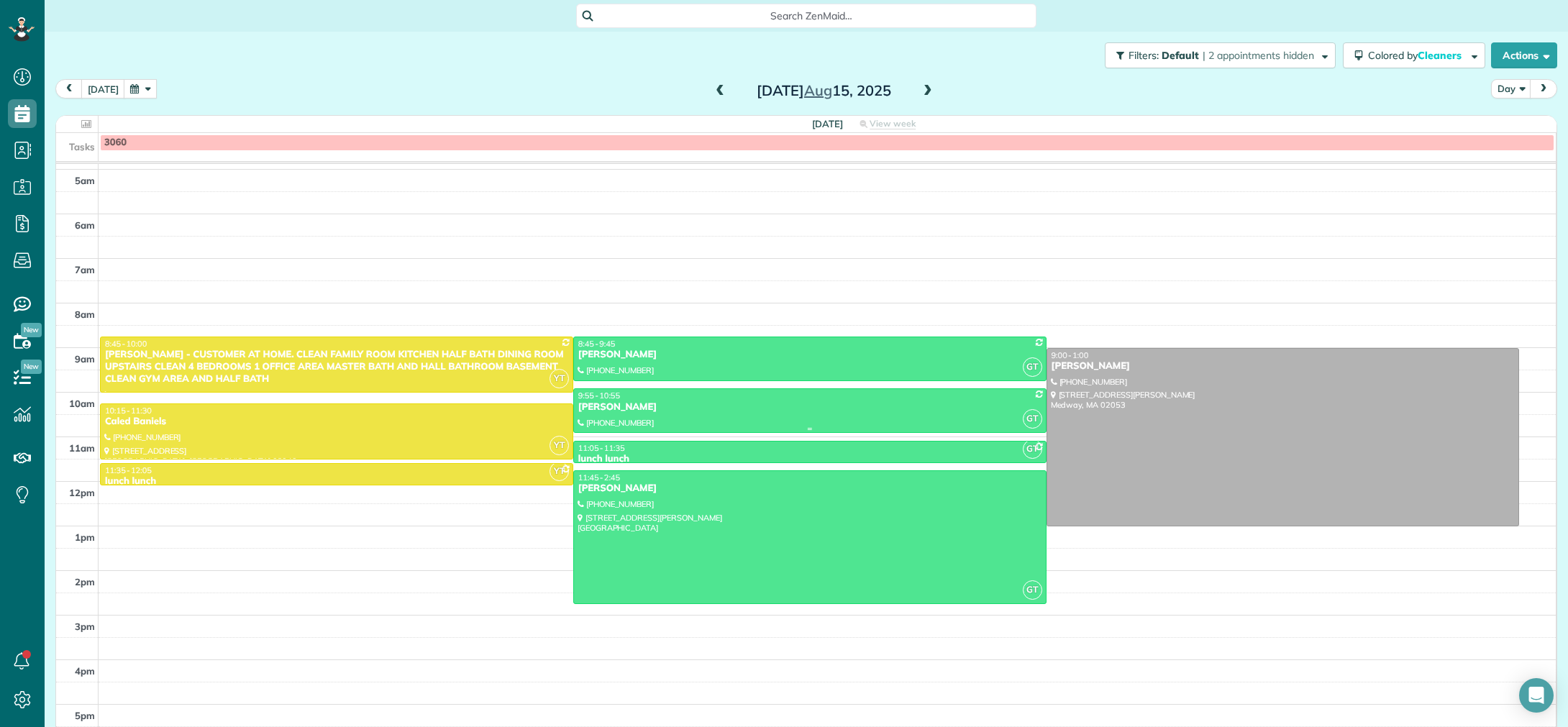
click at [617, 411] on div "Anna Sangalang" at bounding box center [810, 408] width 464 height 12
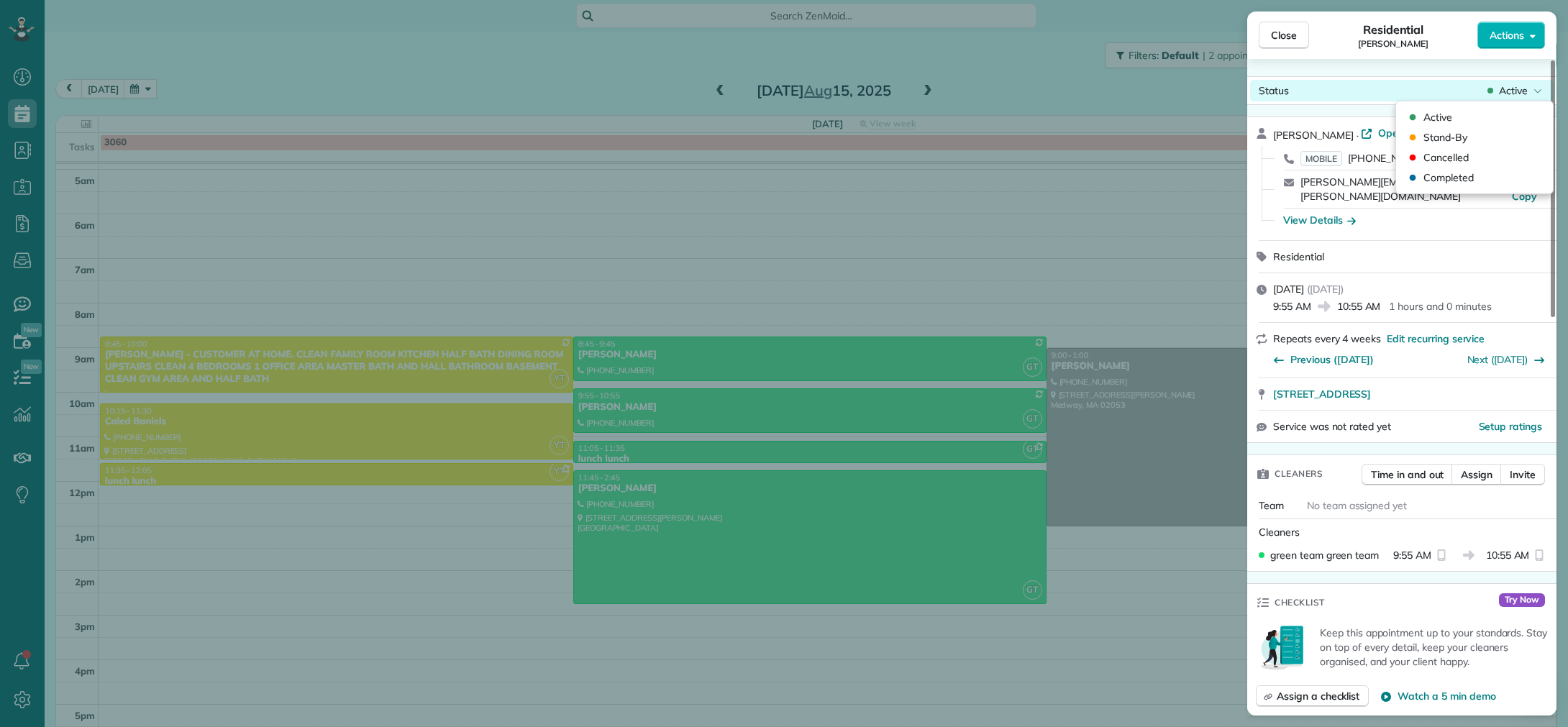
click at [1525, 90] on span "Active" at bounding box center [1513, 90] width 28 height 14
click at [1489, 157] on div "Cancelled" at bounding box center [1475, 157] width 145 height 20
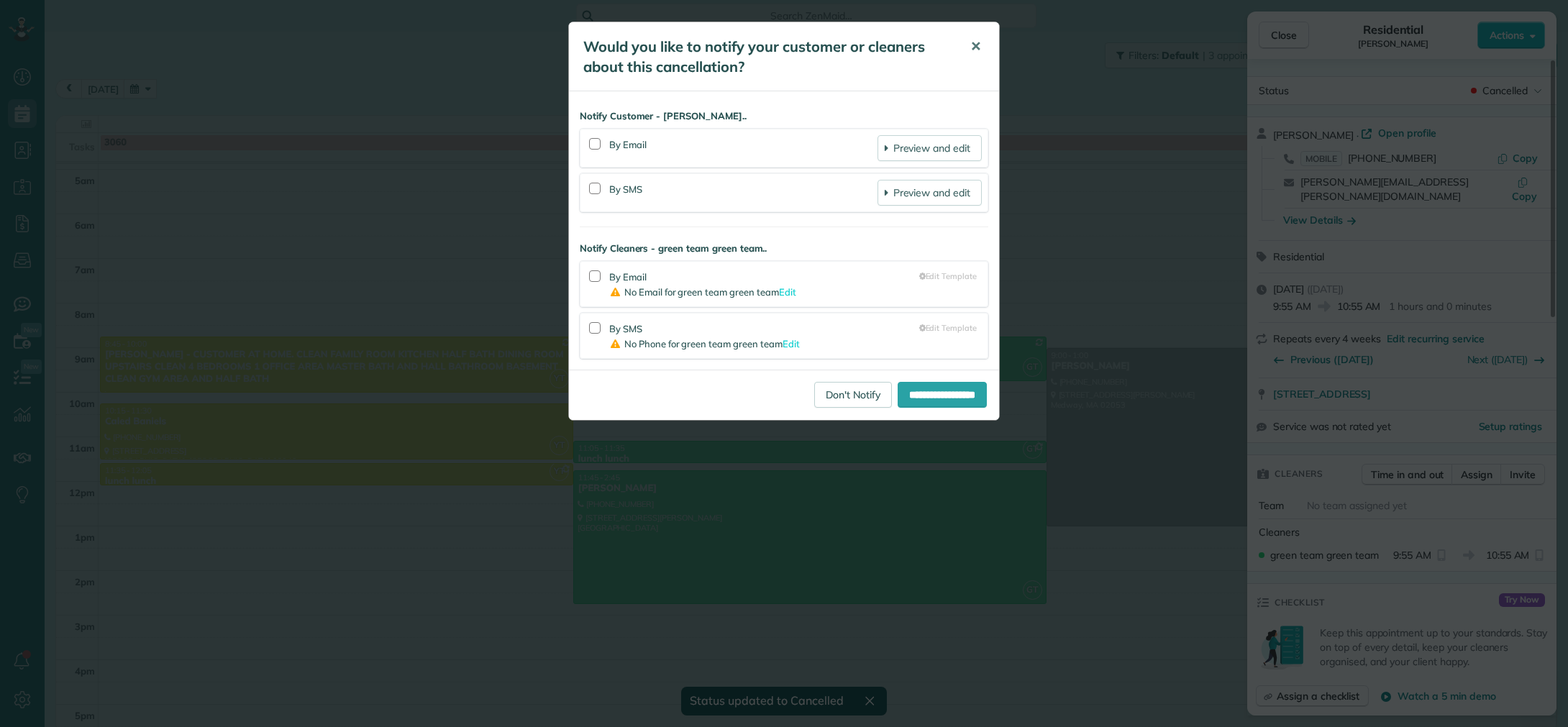
click at [973, 44] on span "✕" at bounding box center [976, 46] width 11 height 17
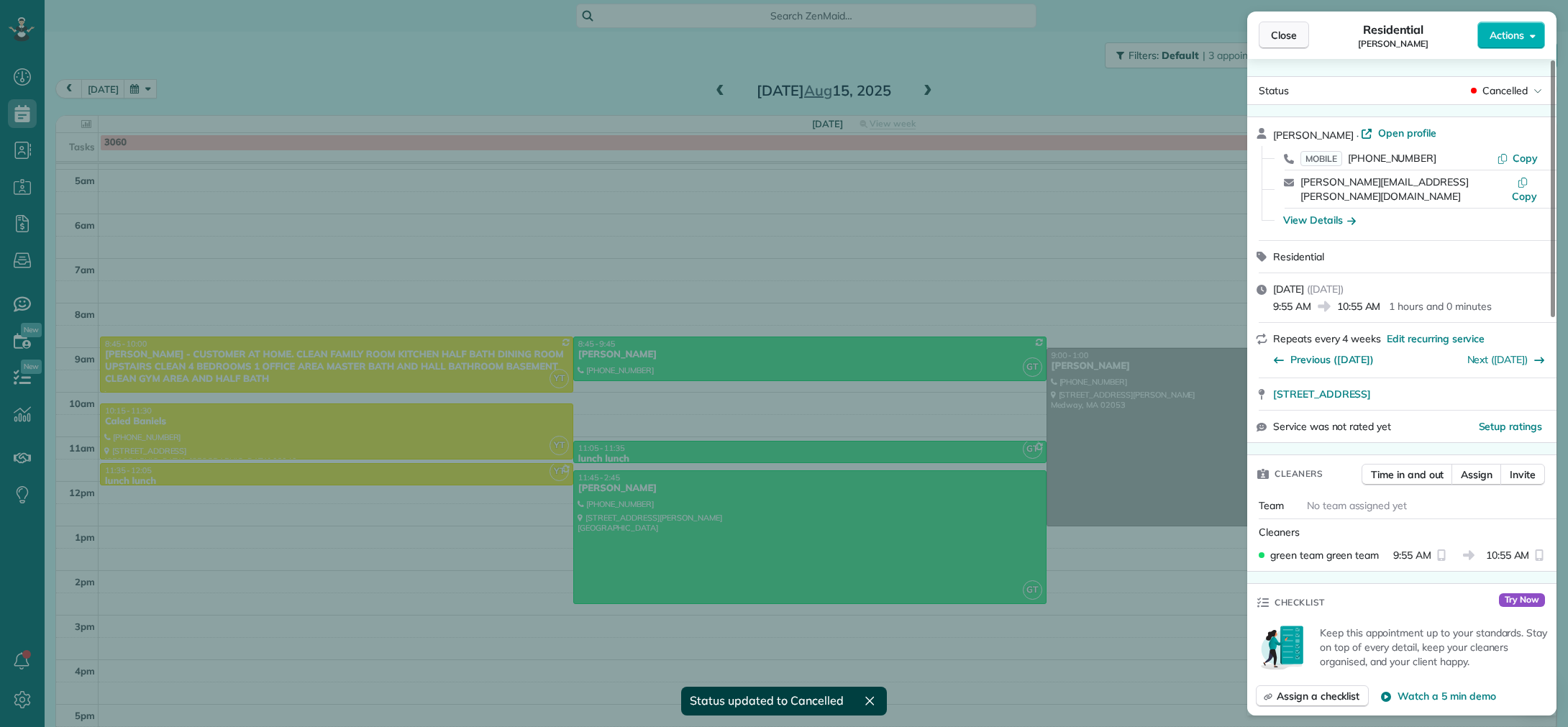
click at [1277, 32] on span "Close" at bounding box center [1283, 35] width 26 height 14
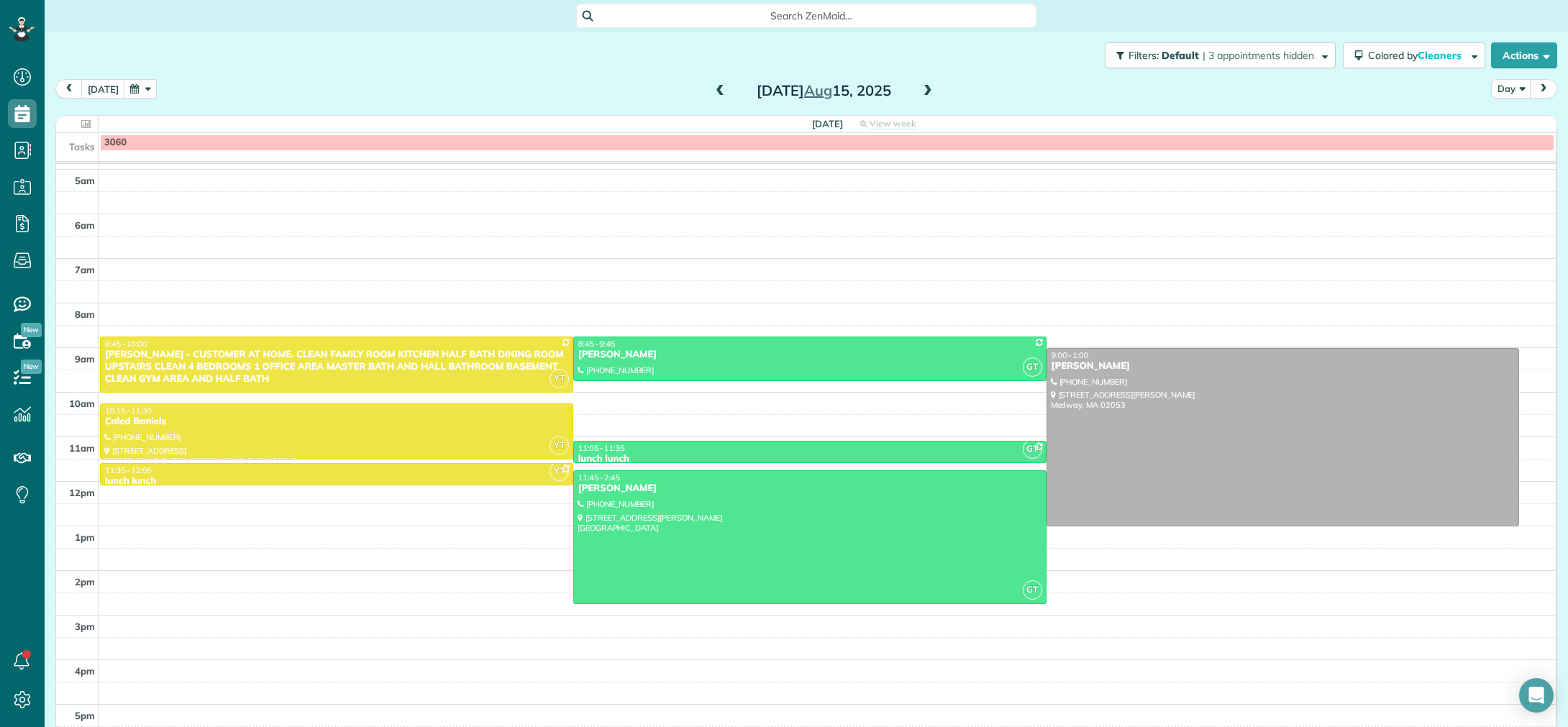
click at [719, 90] on span at bounding box center [720, 91] width 16 height 13
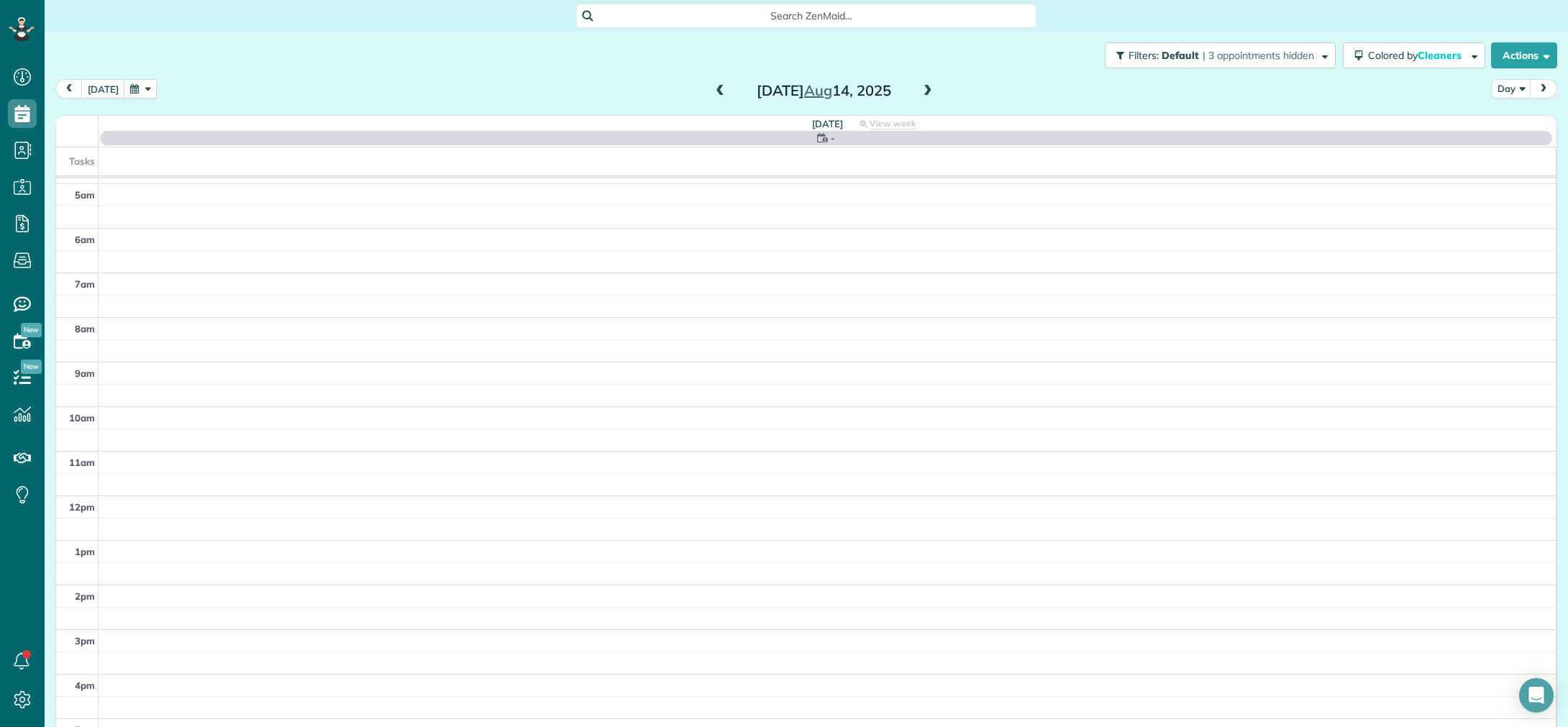
scroll to position [101, 0]
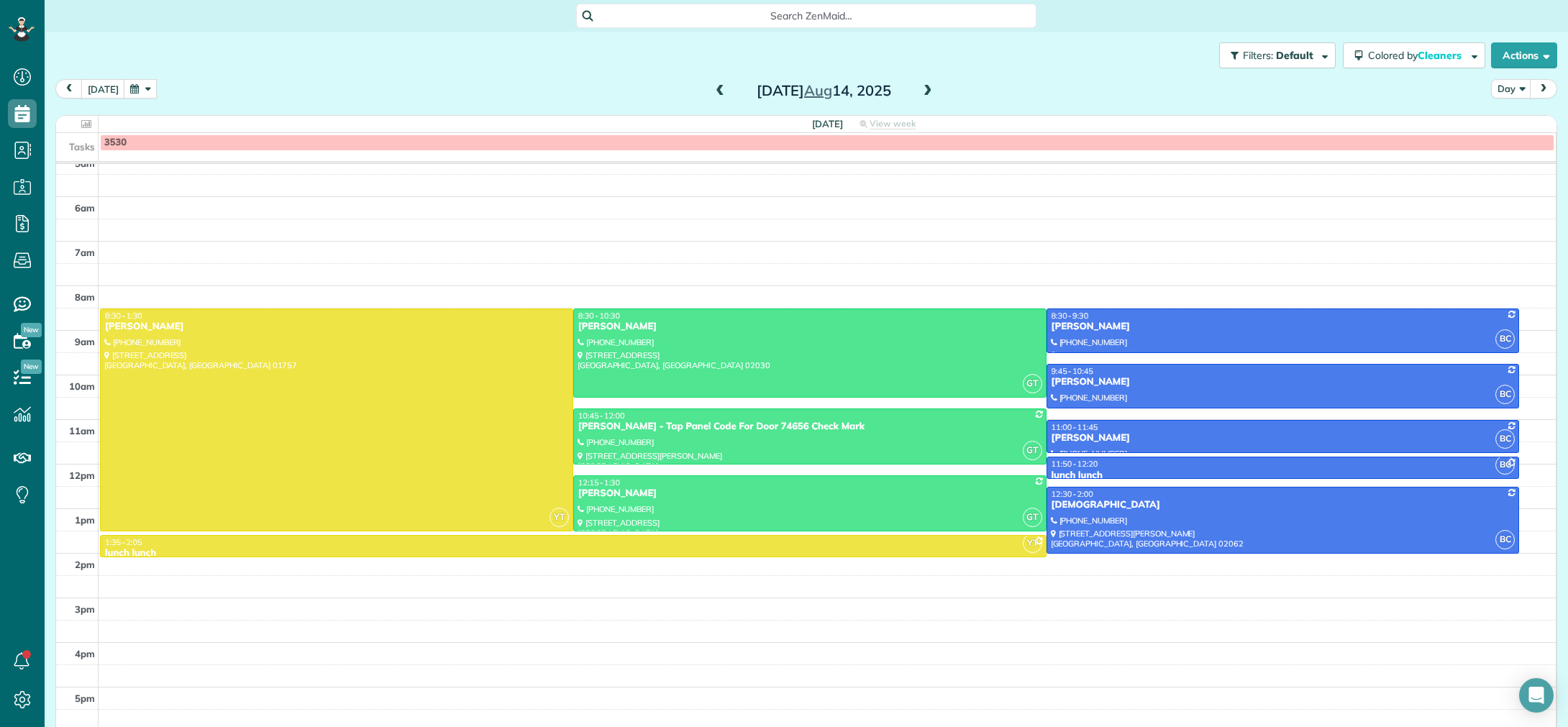
click at [928, 90] on span at bounding box center [928, 91] width 16 height 13
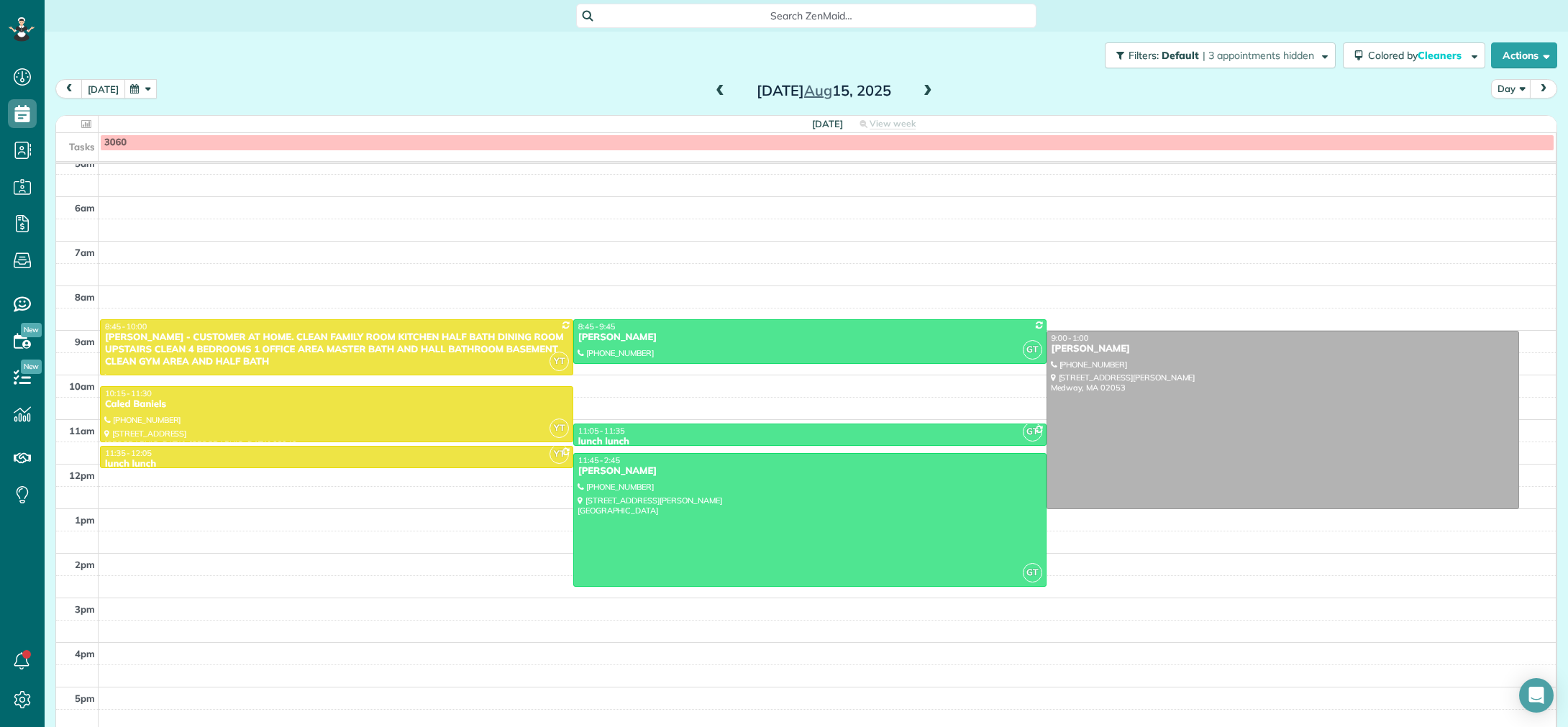
click at [101, 94] on button "[DATE]" at bounding box center [104, 89] width 44 height 20
